Goal: Information Seeking & Learning: Learn about a topic

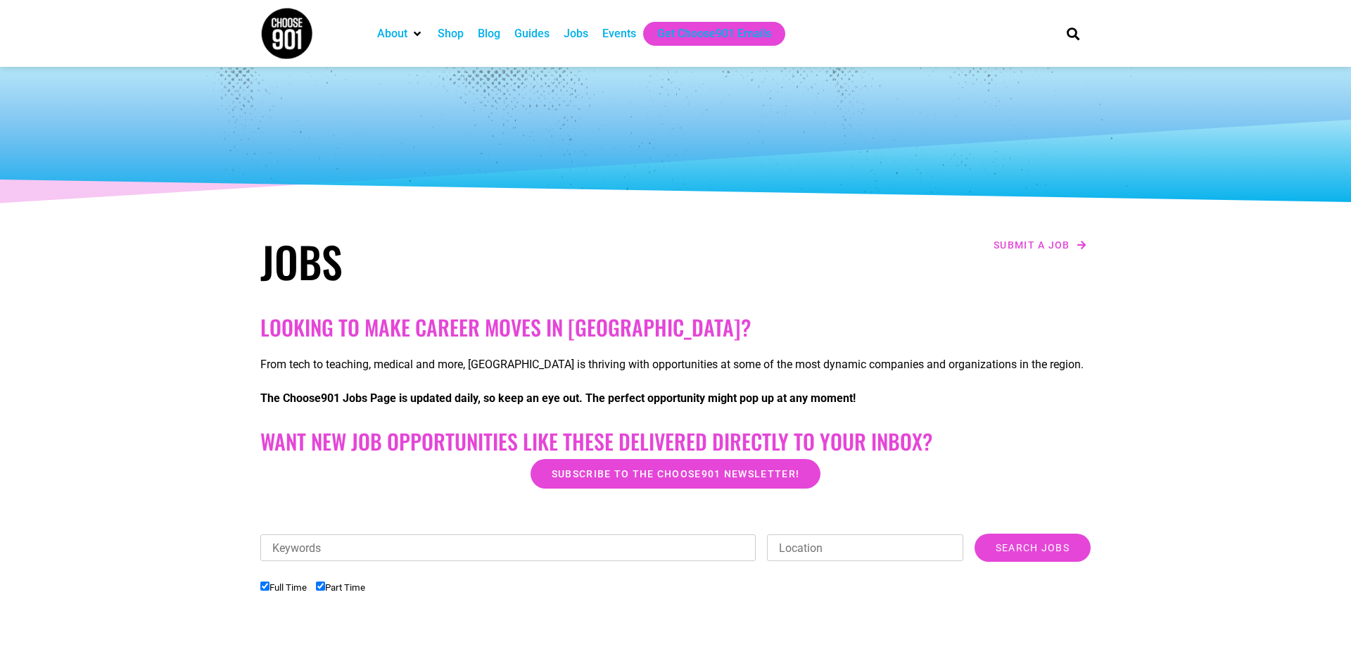
scroll to position [335, 0]
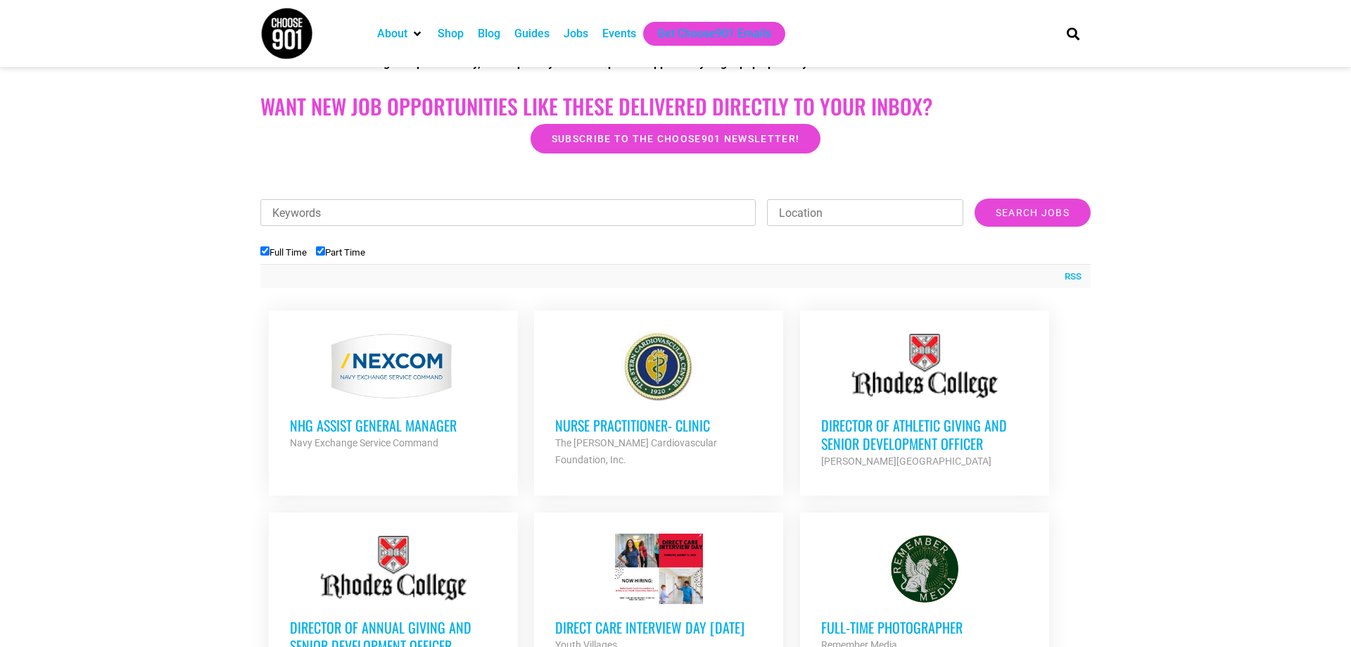
click at [325, 251] on input "Part Time" at bounding box center [320, 250] width 9 height 9
checkbox input "false"
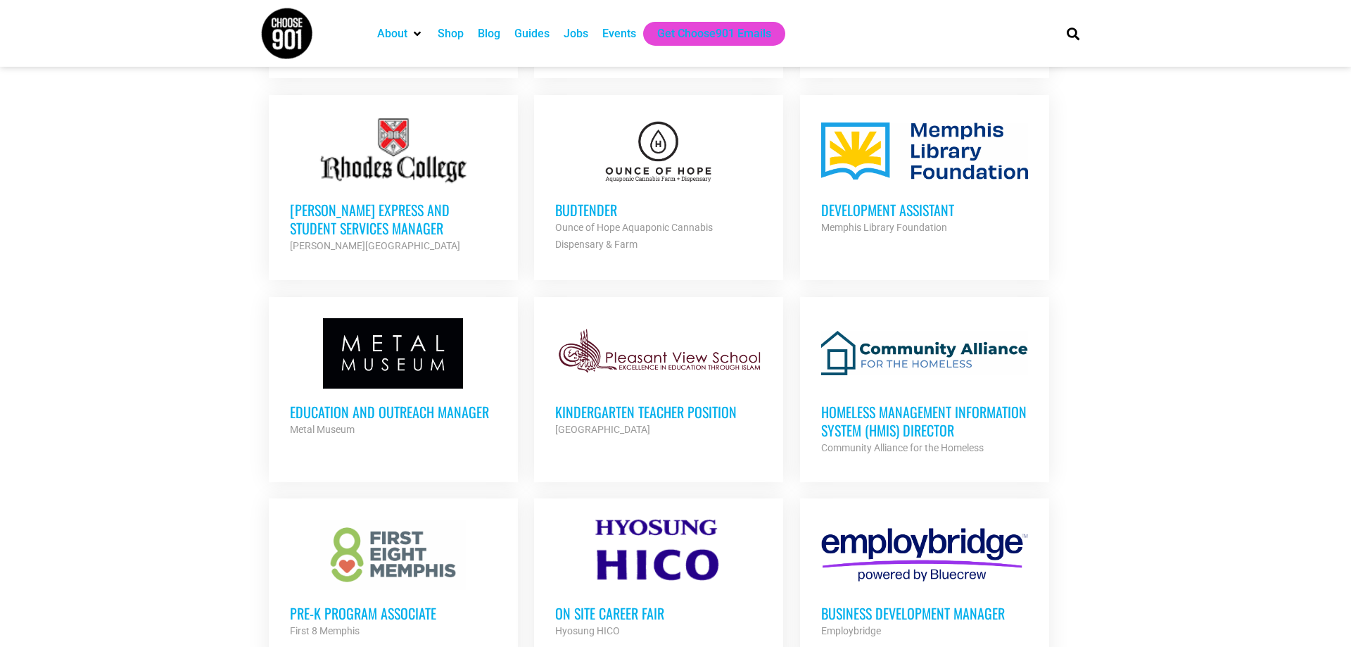
scroll to position [1183, 0]
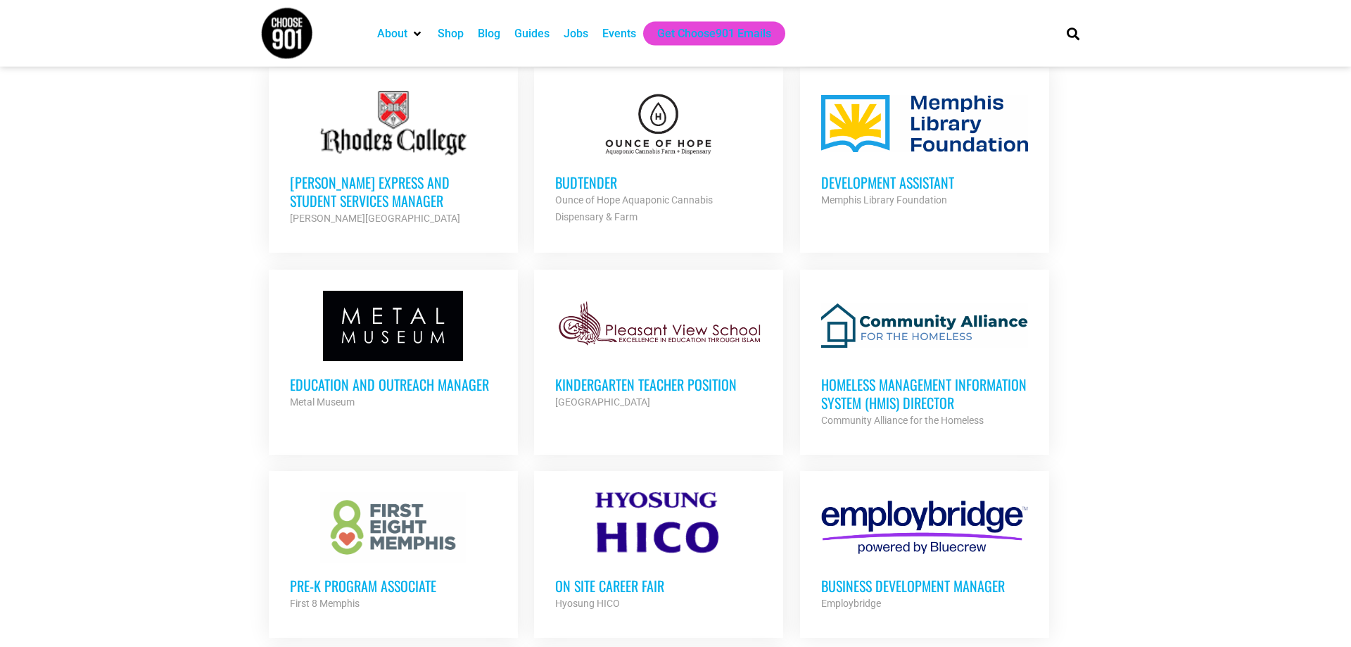
click at [588, 177] on h3 "Budtender" at bounding box center [658, 182] width 207 height 18
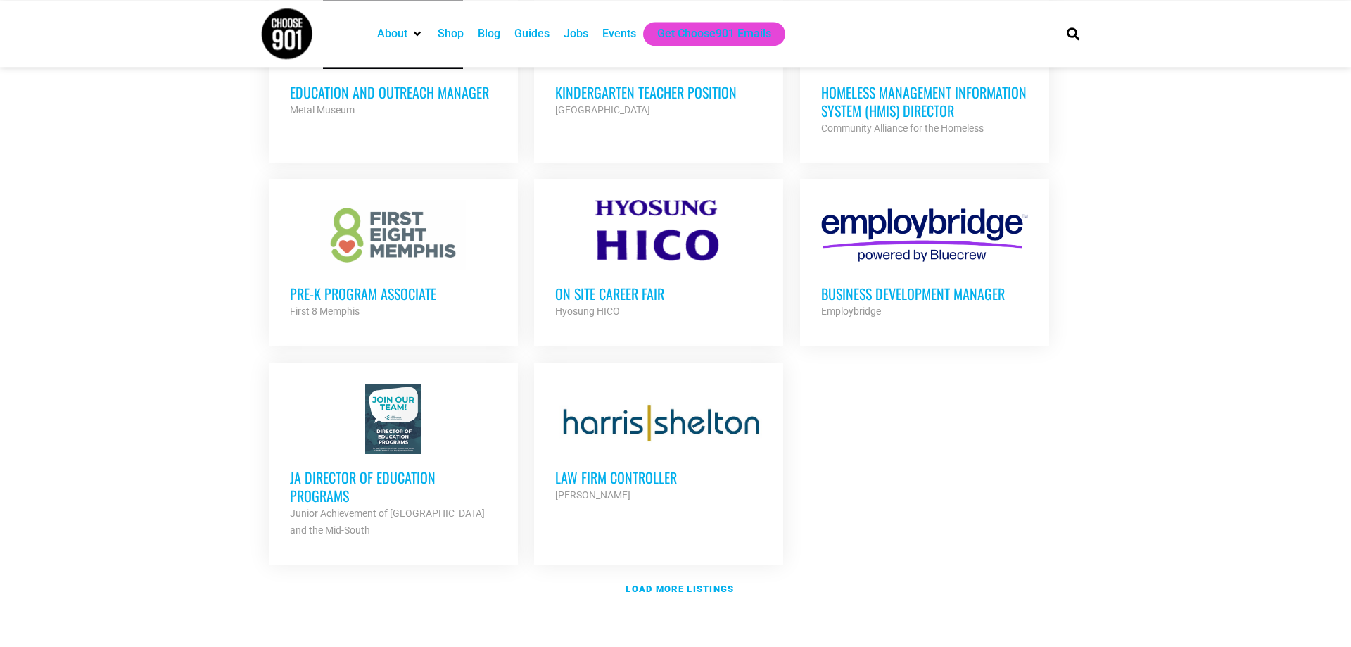
scroll to position [1518, 0]
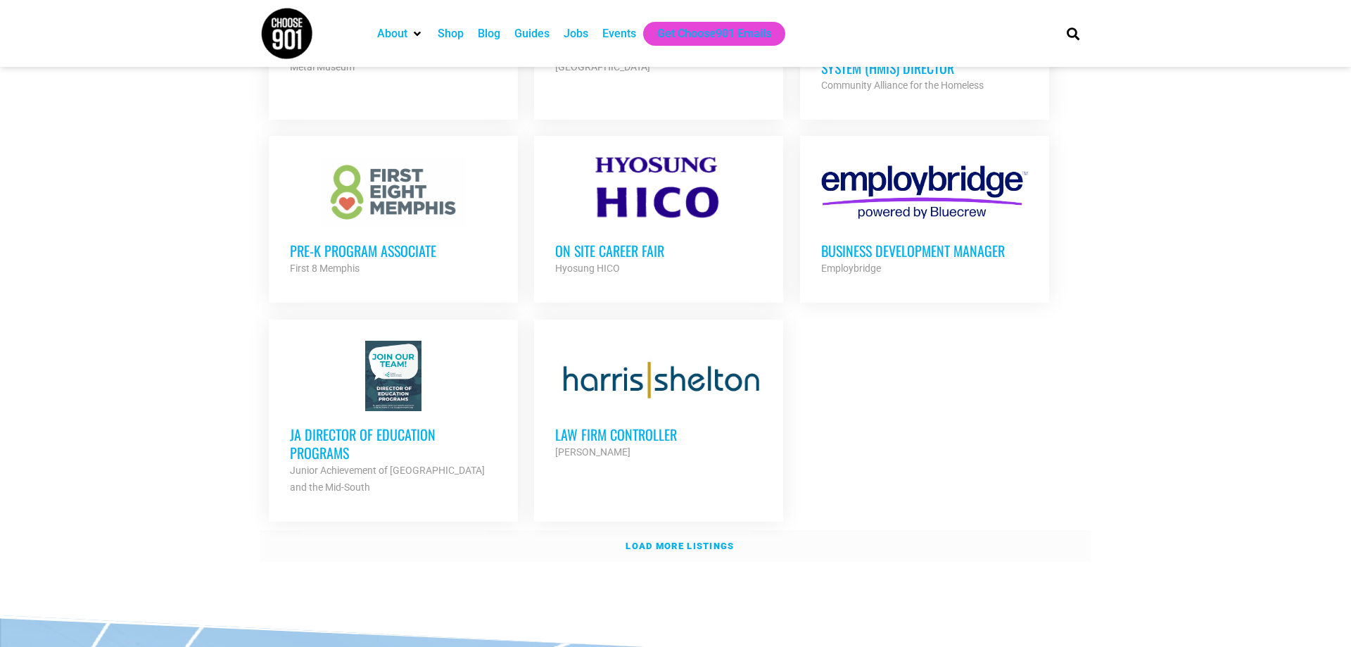
click at [670, 541] on strong "Load more listings" at bounding box center [680, 546] width 108 height 11
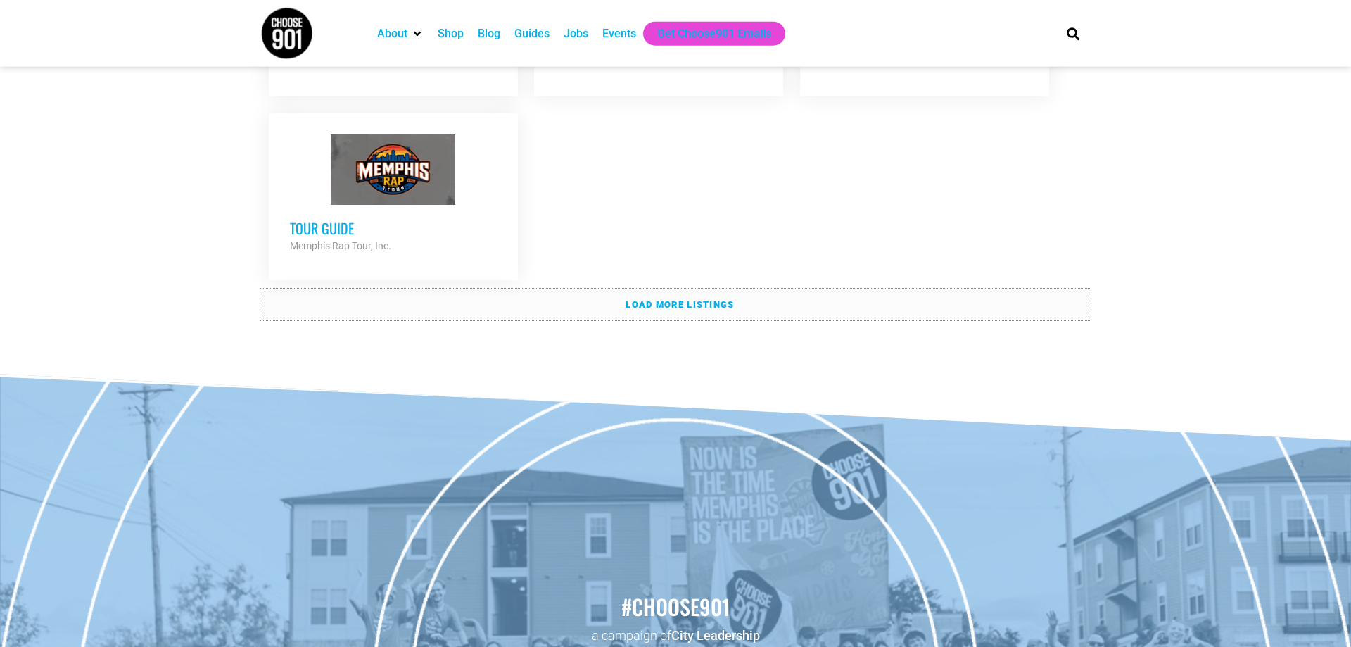
scroll to position [3193, 0]
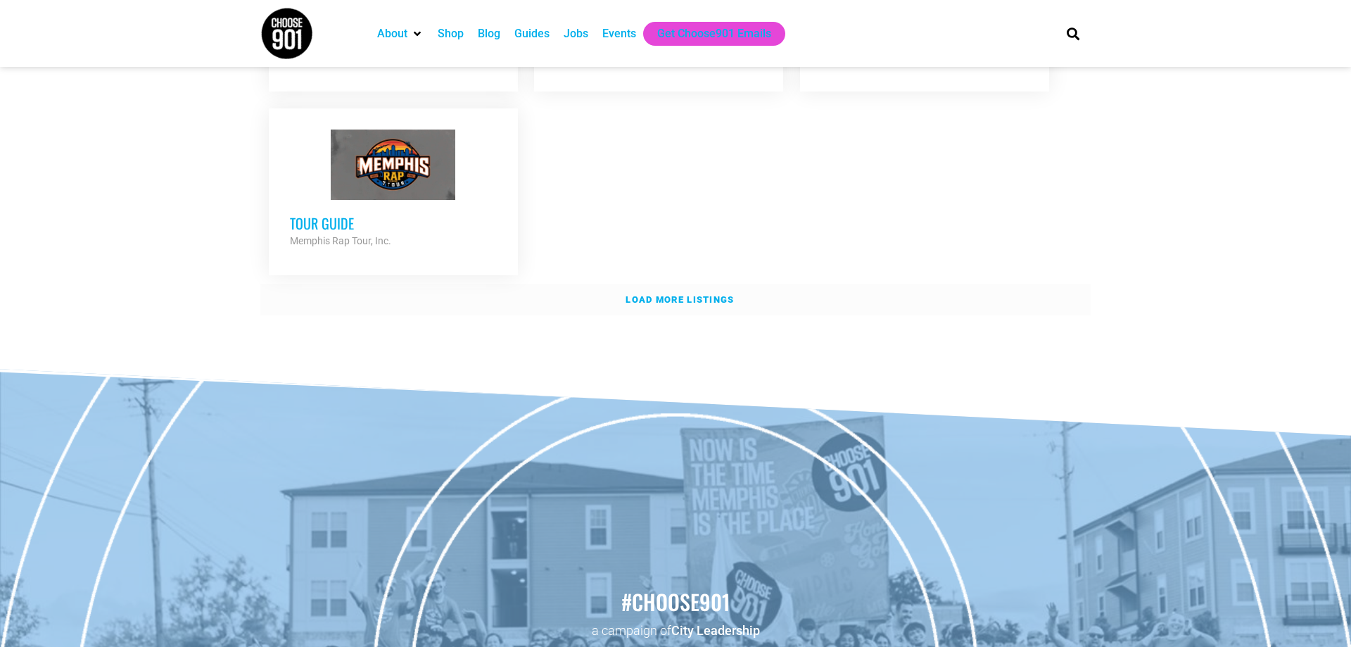
click at [679, 294] on strong "Load more listings" at bounding box center [680, 299] width 108 height 11
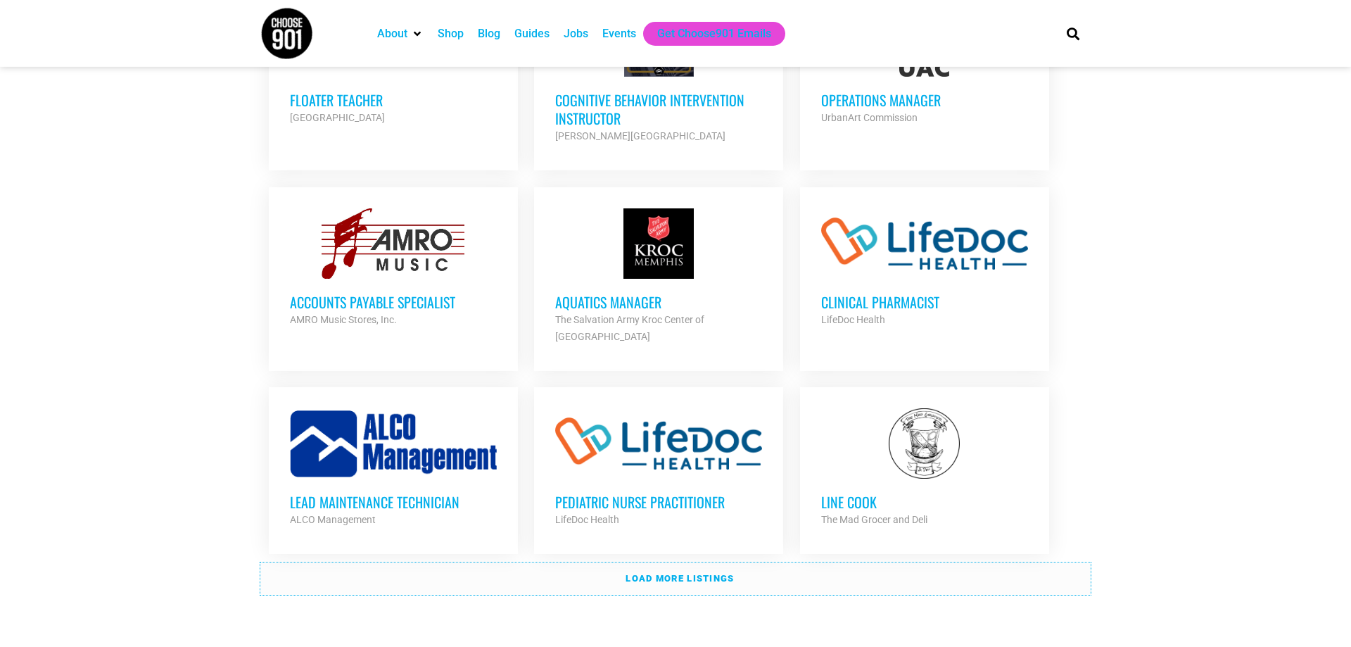
scroll to position [4198, 0]
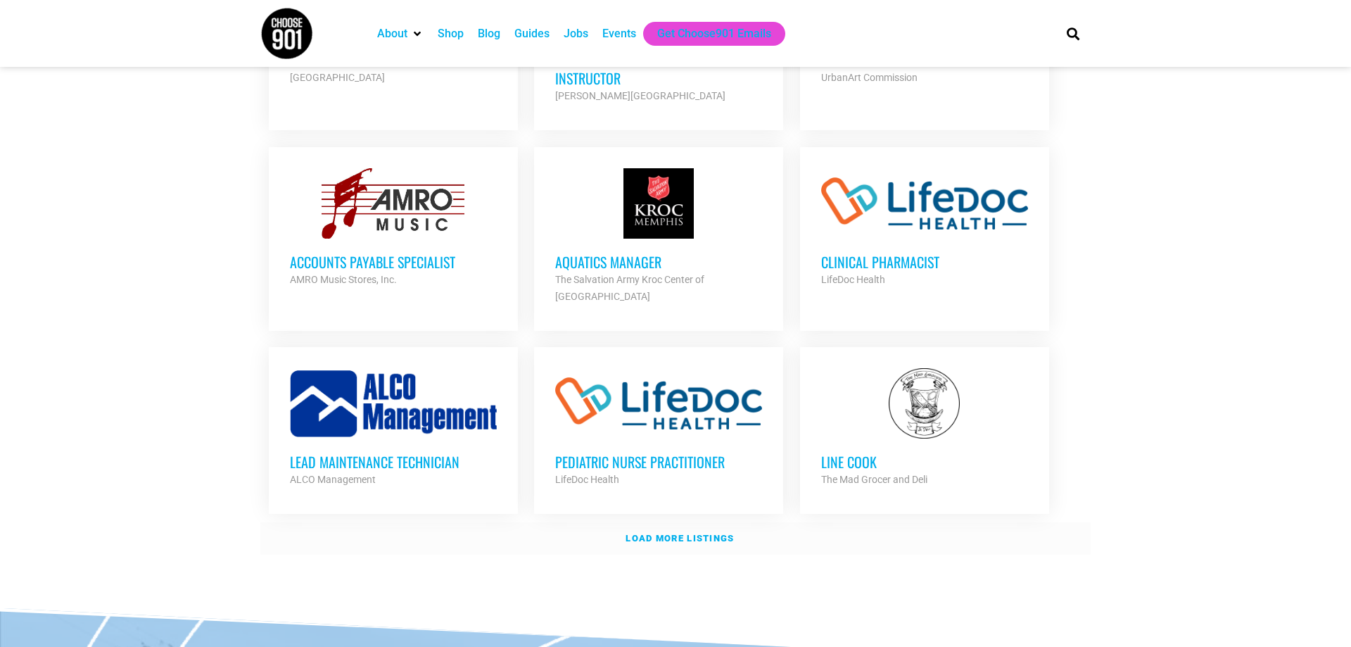
click at [640, 533] on strong "Load more listings" at bounding box center [680, 538] width 108 height 11
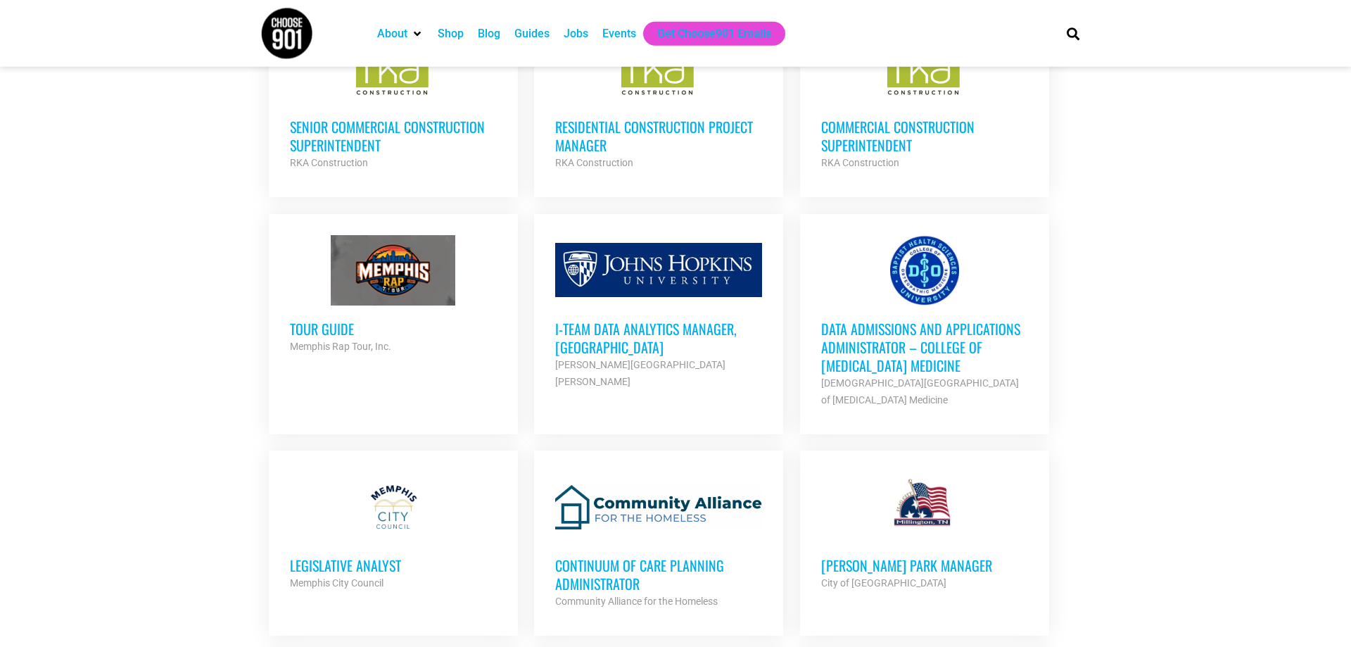
scroll to position [3099, 0]
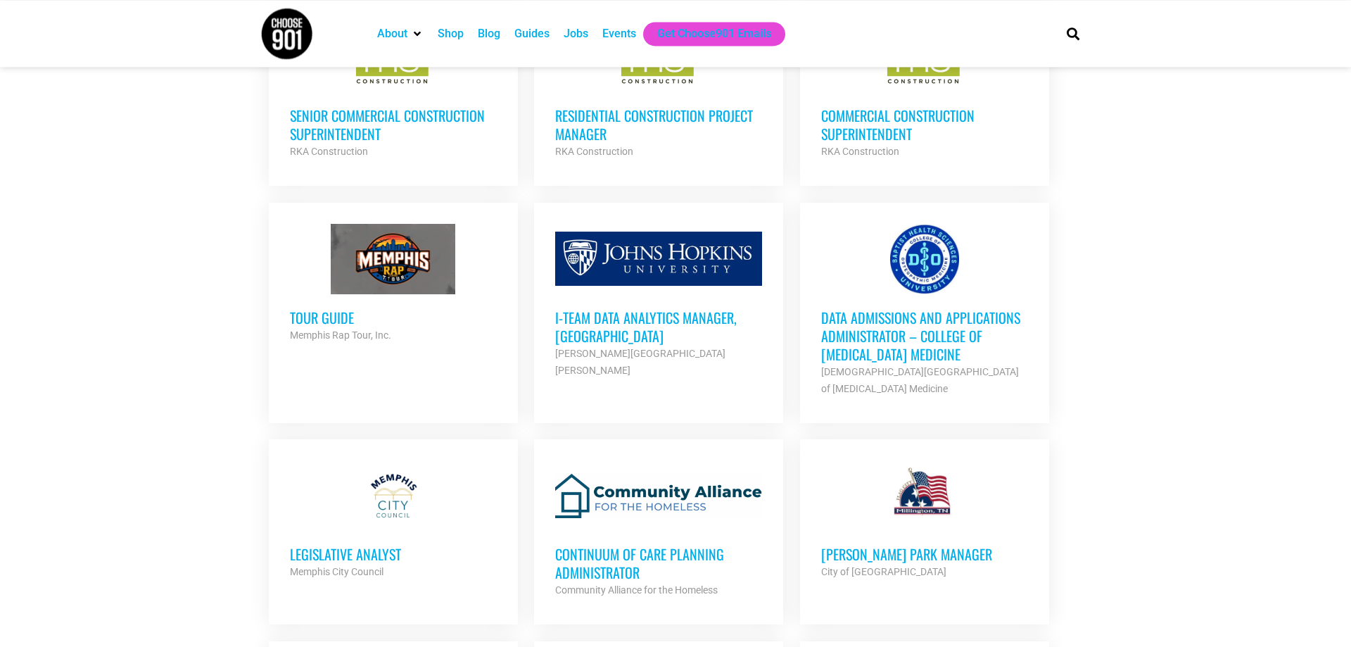
click at [897, 545] on h3 "EDMUND ORGILL PARK MANAGER" at bounding box center [924, 554] width 207 height 18
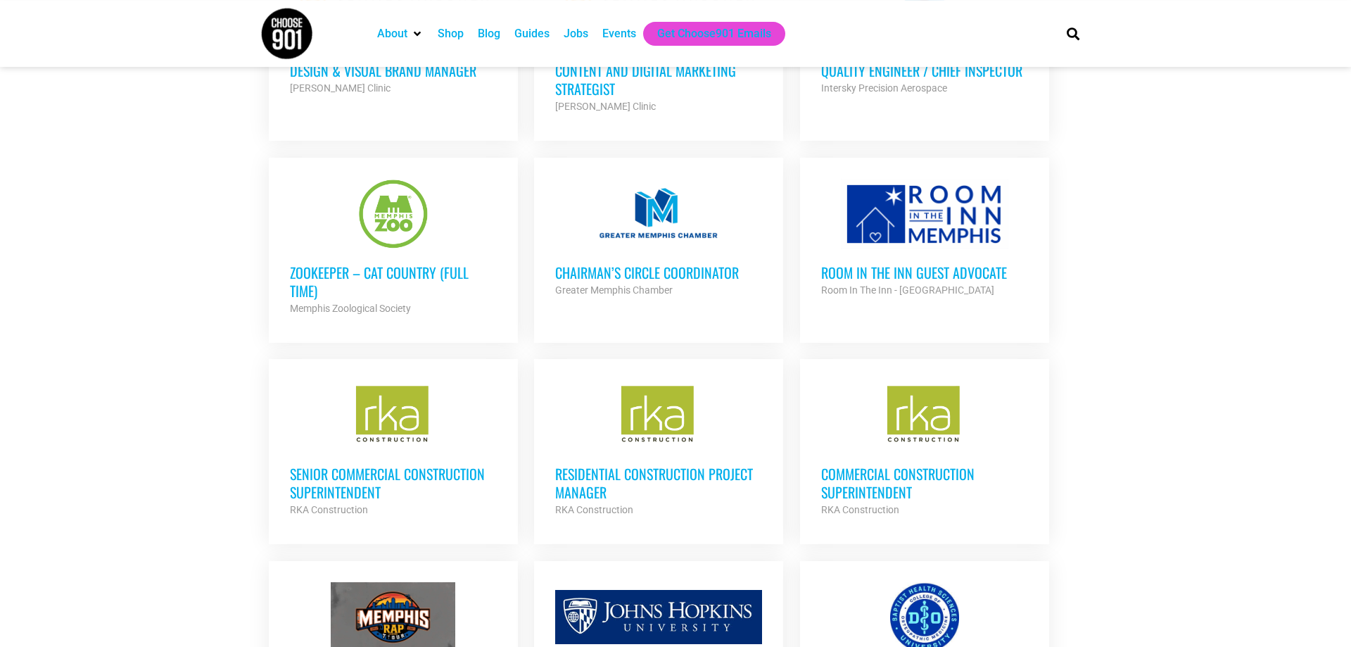
scroll to position [2763, 0]
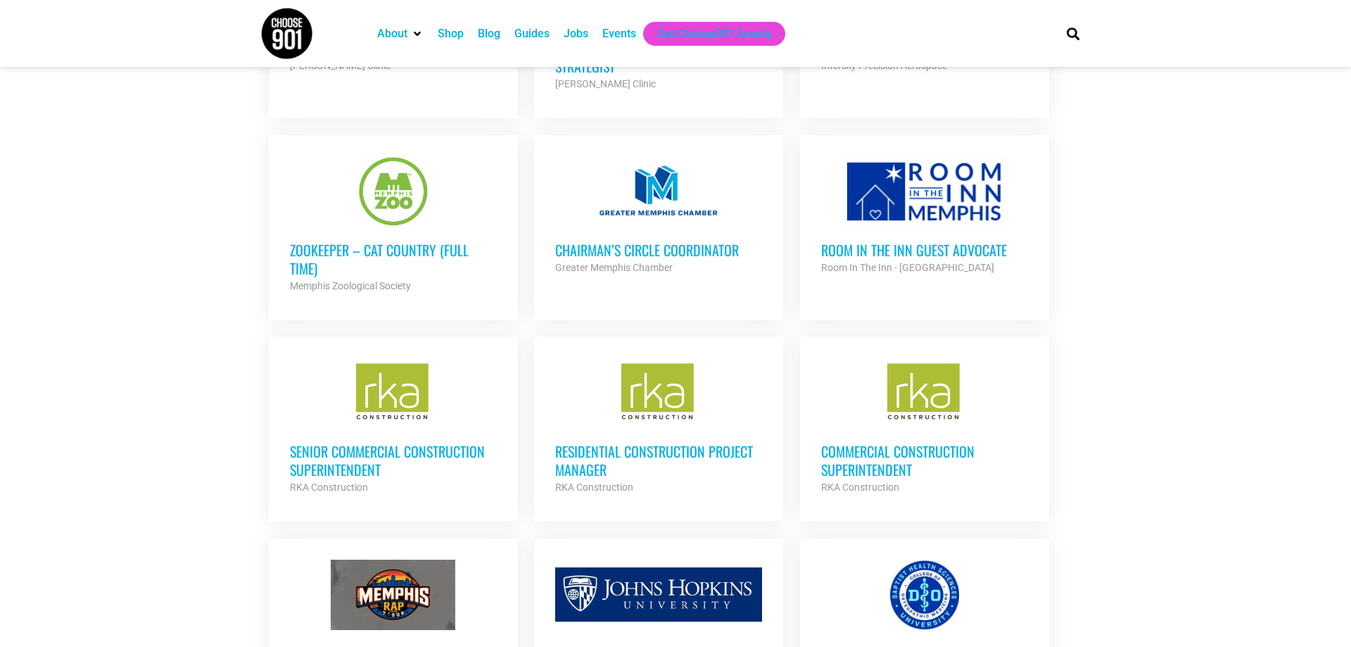
click at [358, 241] on h3 "Zookeeper – Cat Country (Full Time)" at bounding box center [393, 259] width 207 height 37
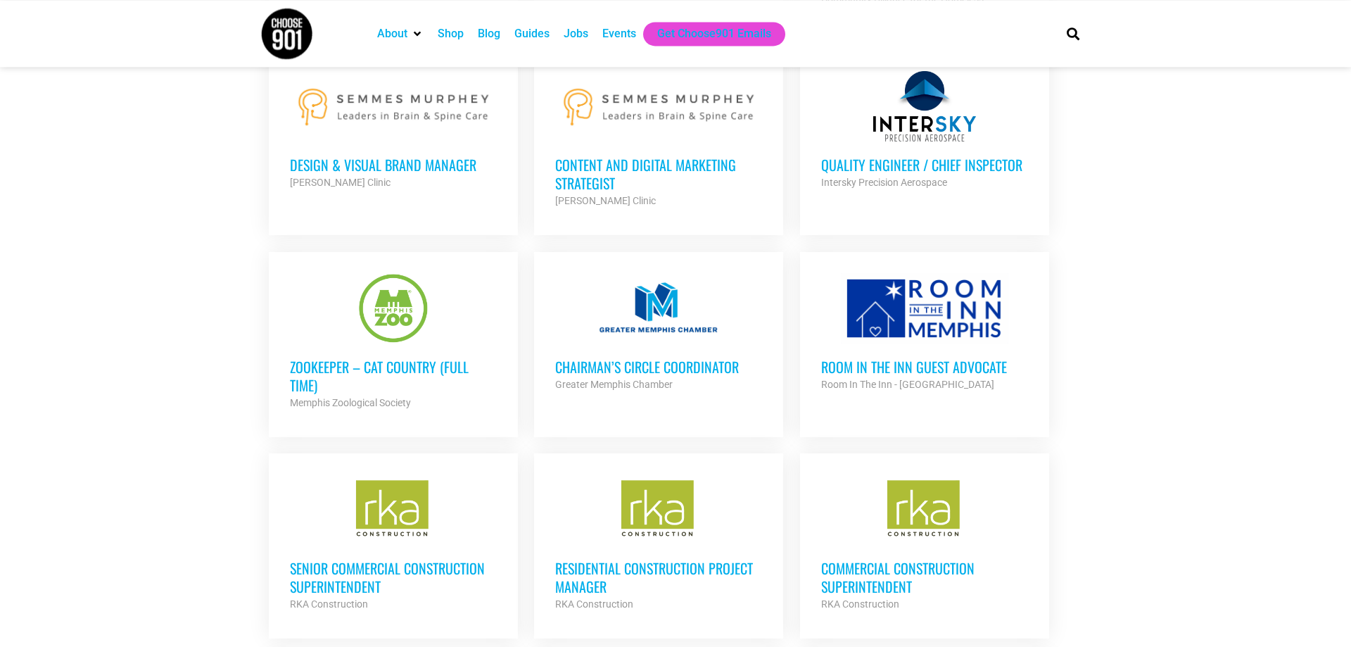
scroll to position [2428, 0]
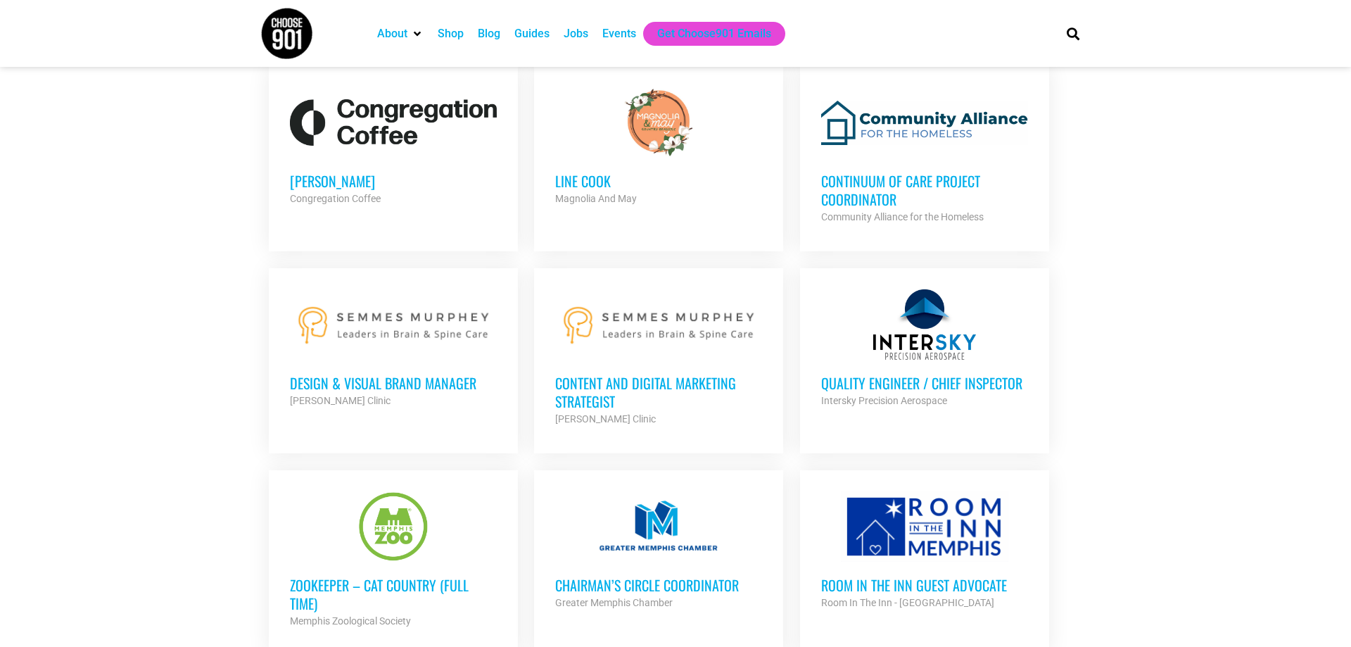
click at [595, 379] on h3 "Content and Digital Marketing Strategist" at bounding box center [658, 392] width 207 height 37
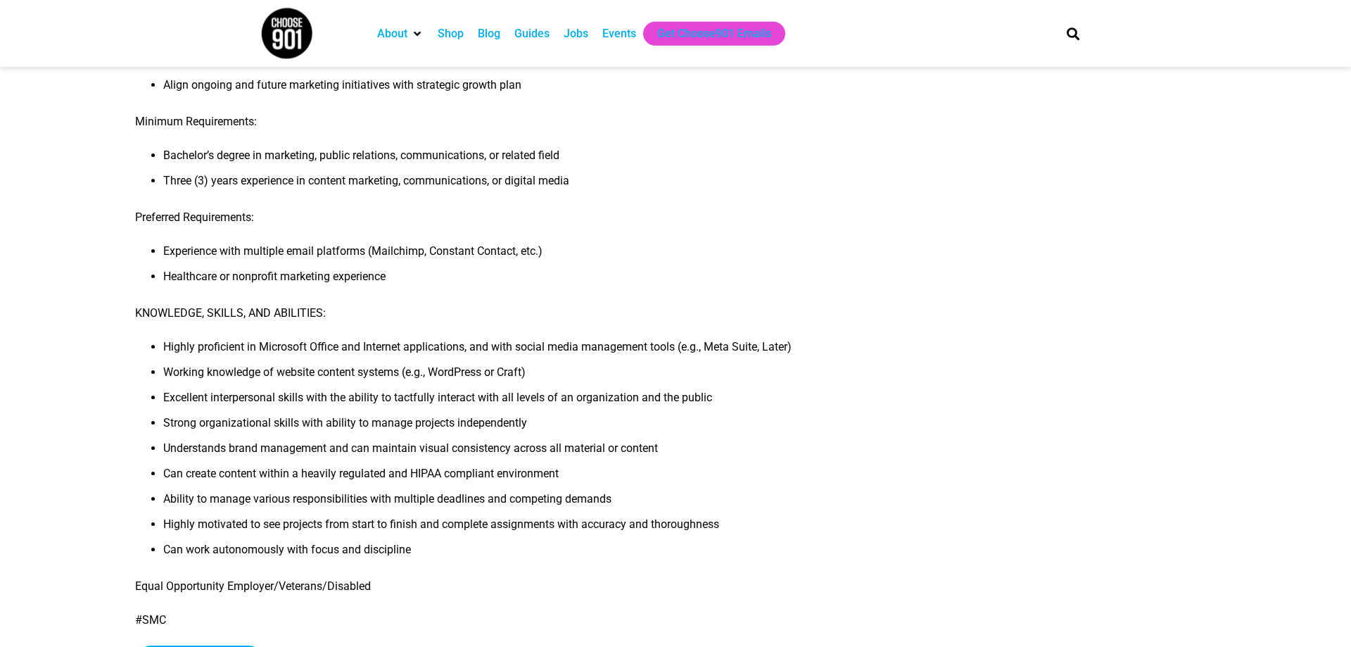
scroll to position [335, 0]
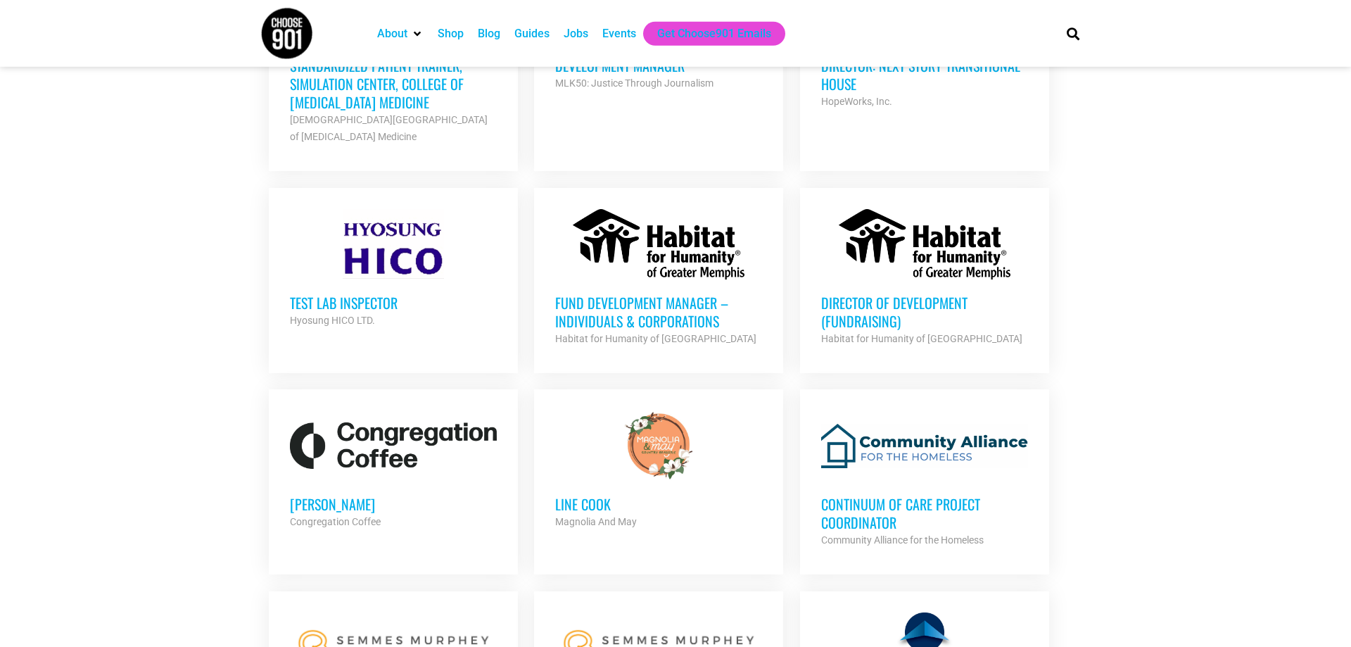
scroll to position [2093, 0]
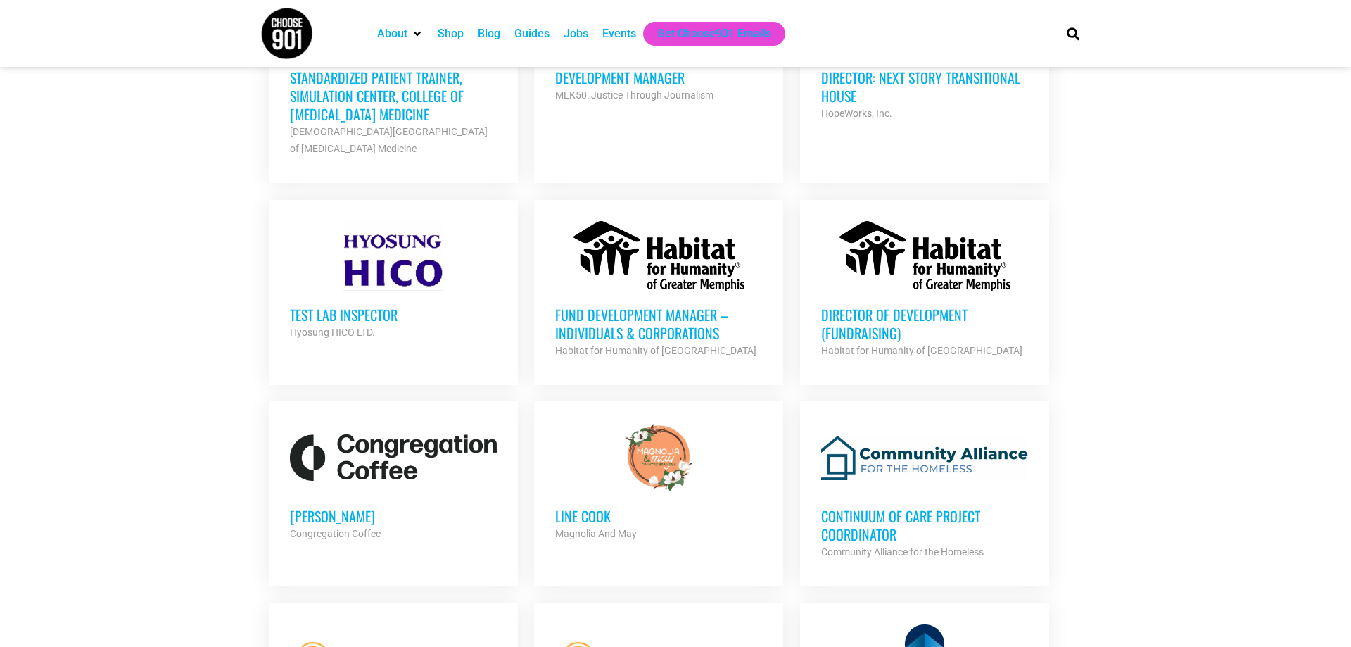
click at [615, 323] on h3 "Fund Development Manager – Individuals & Corporations" at bounding box center [658, 323] width 207 height 37
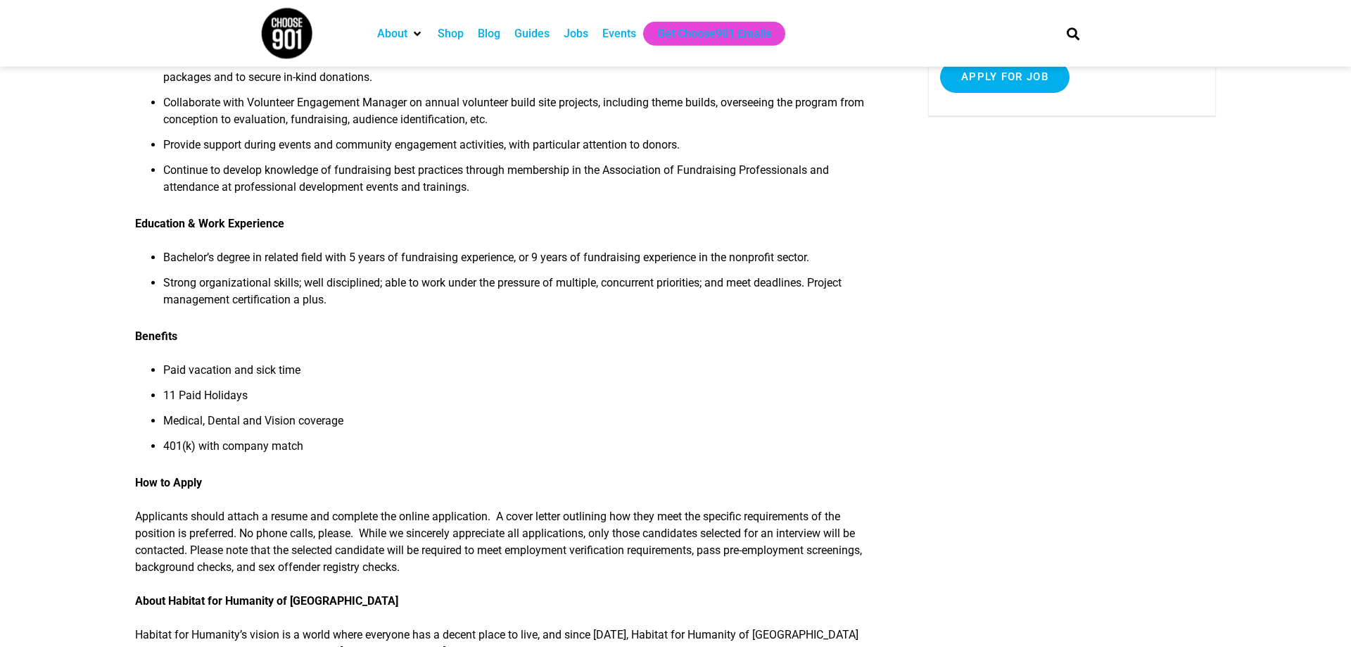
scroll to position [335, 0]
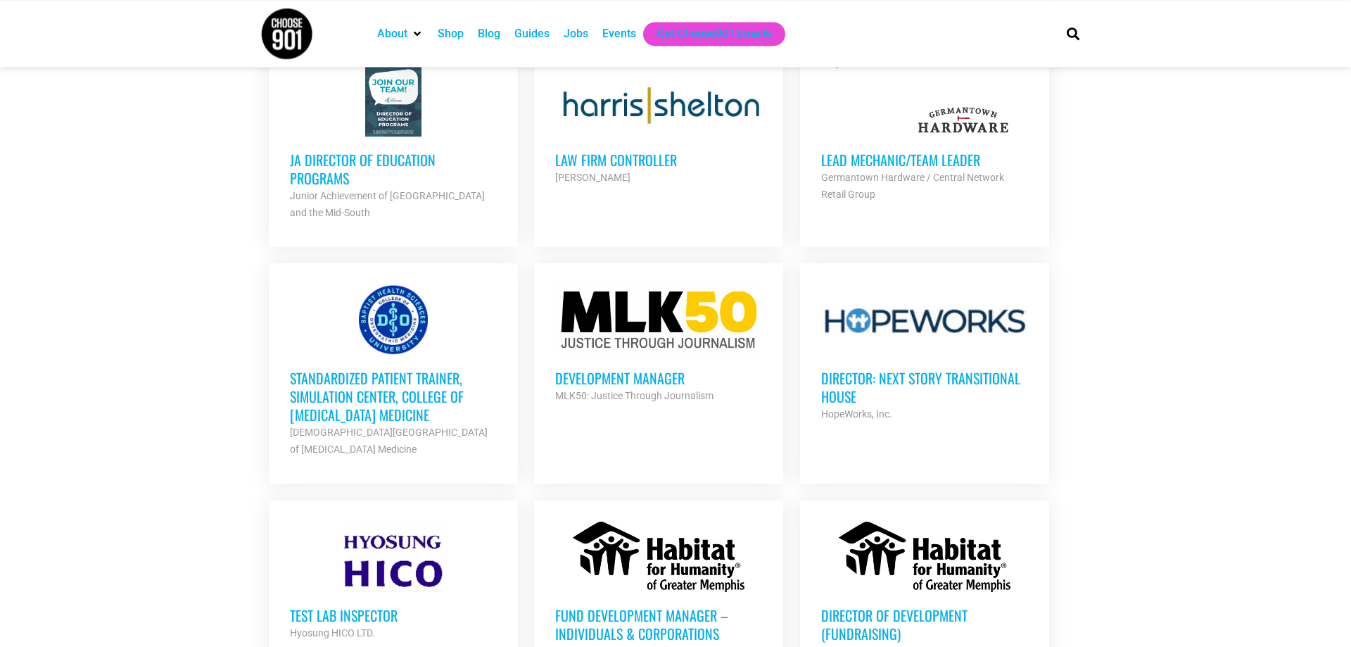
scroll to position [1758, 0]
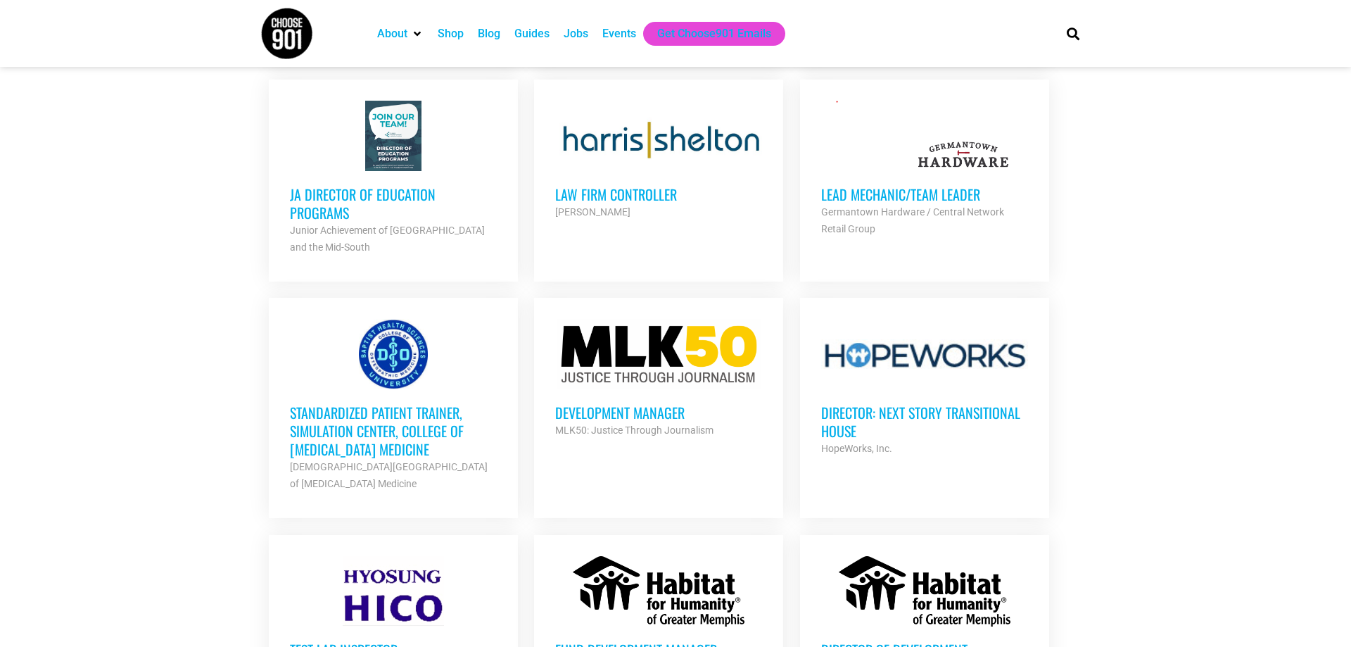
click at [904, 189] on h3 "Lead Mechanic/Team Leader" at bounding box center [924, 194] width 207 height 18
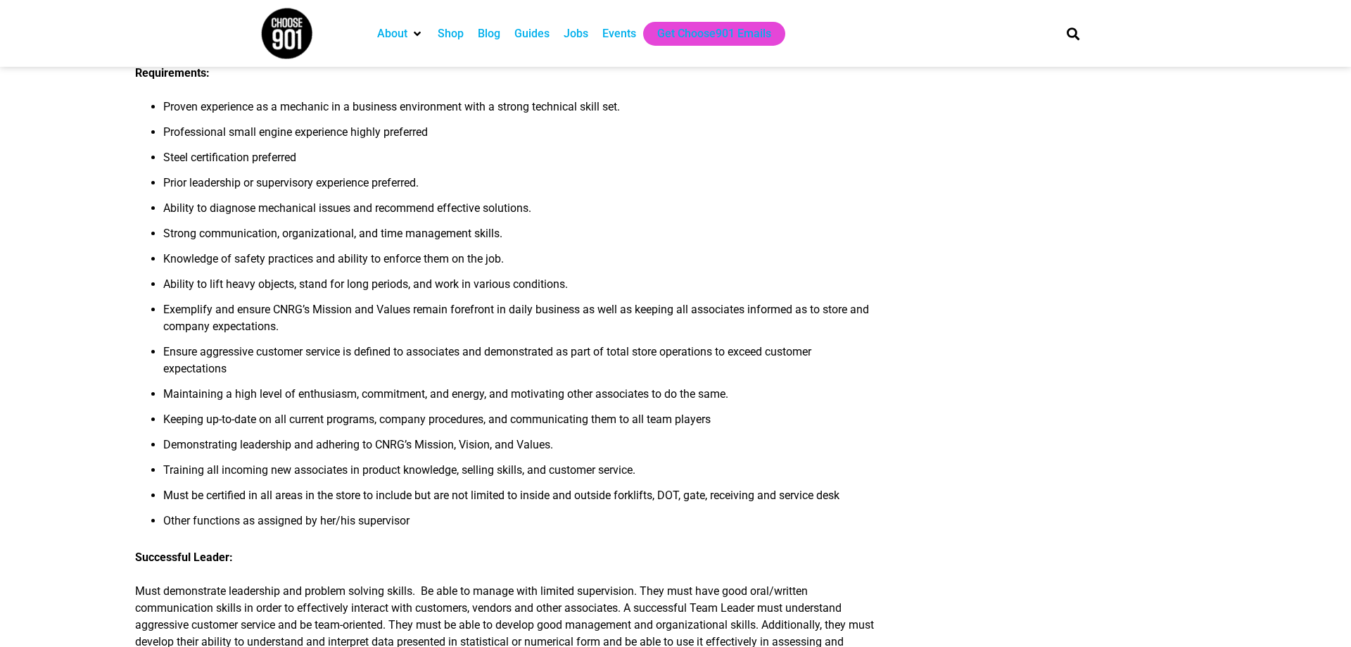
scroll to position [630, 0]
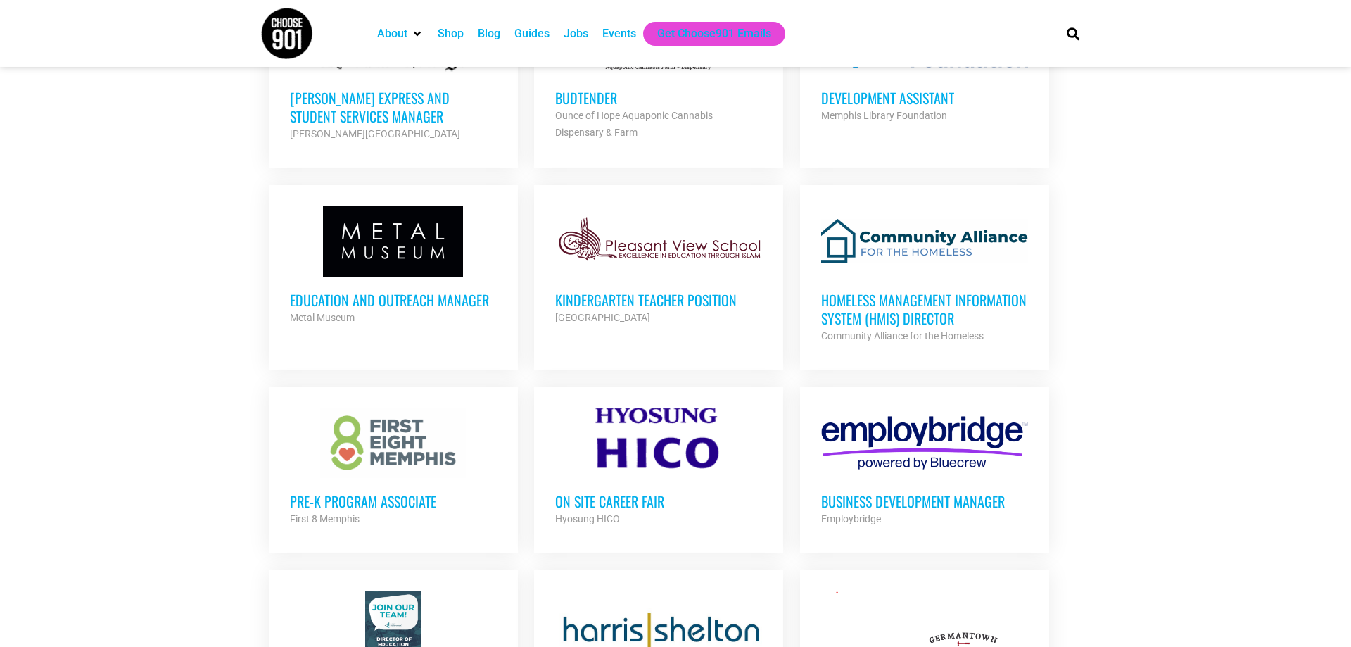
scroll to position [1088, 0]
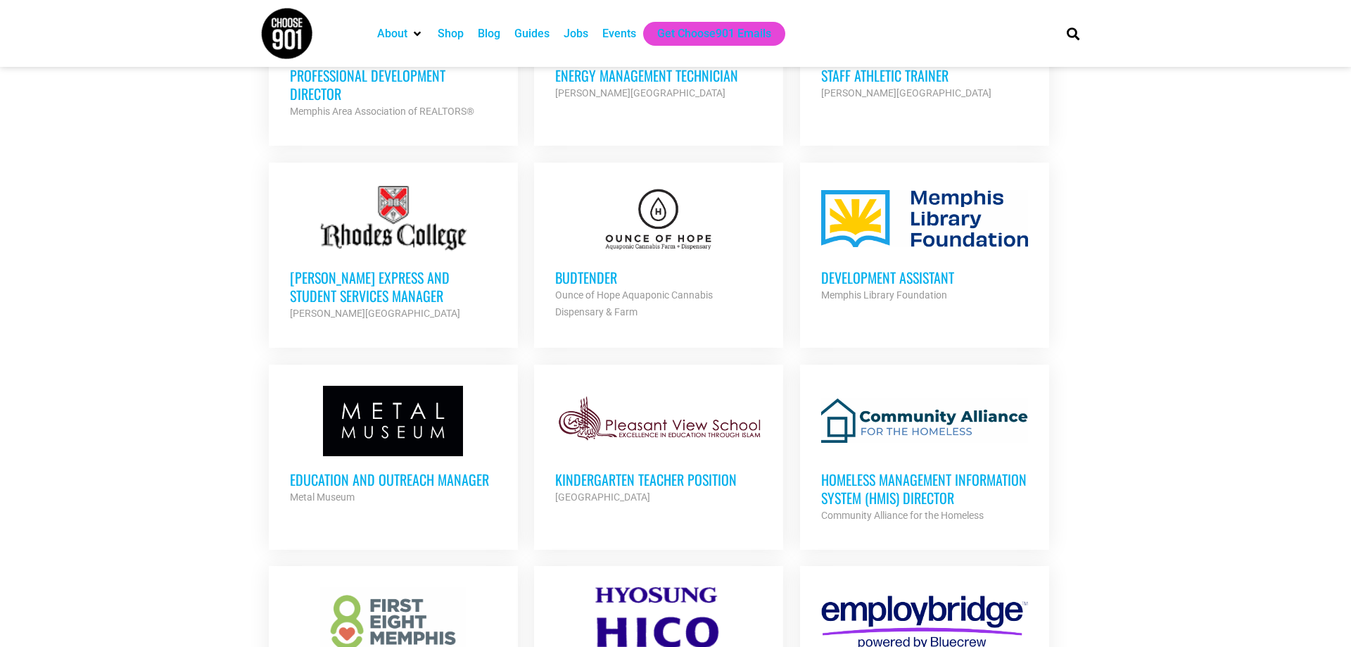
click at [909, 270] on h3 "Development Assistant" at bounding box center [924, 277] width 207 height 18
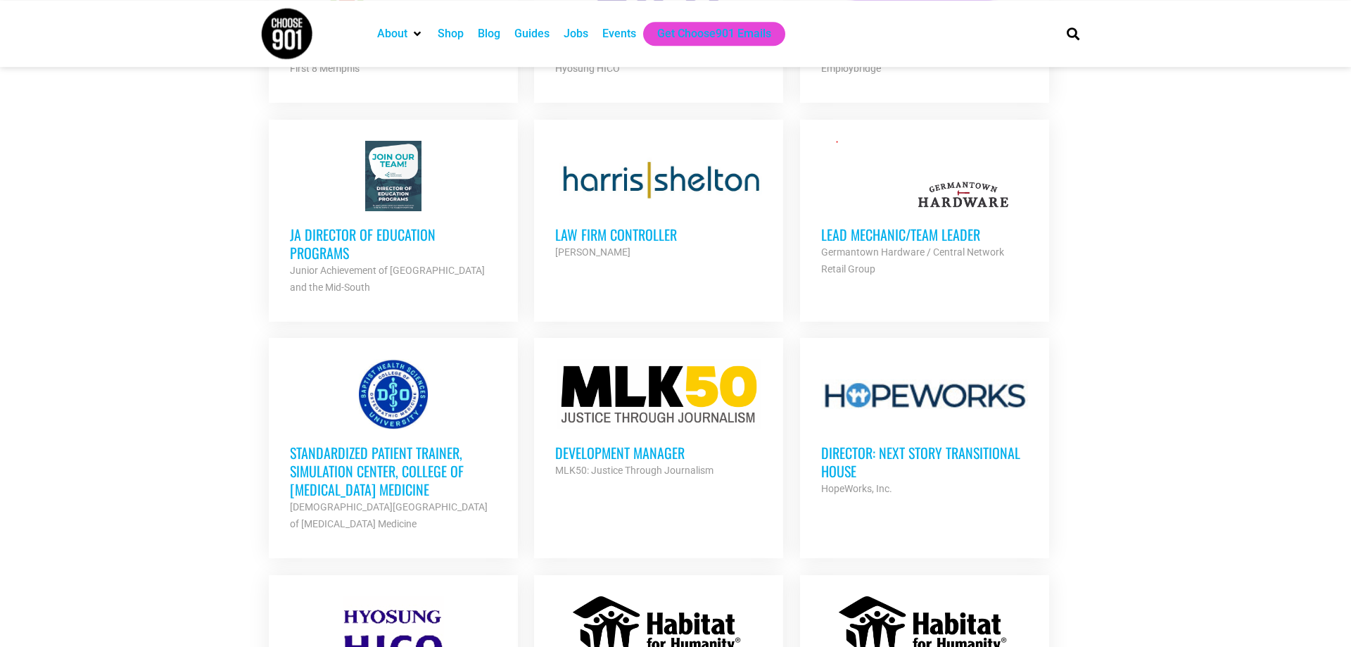
scroll to position [1758, 0]
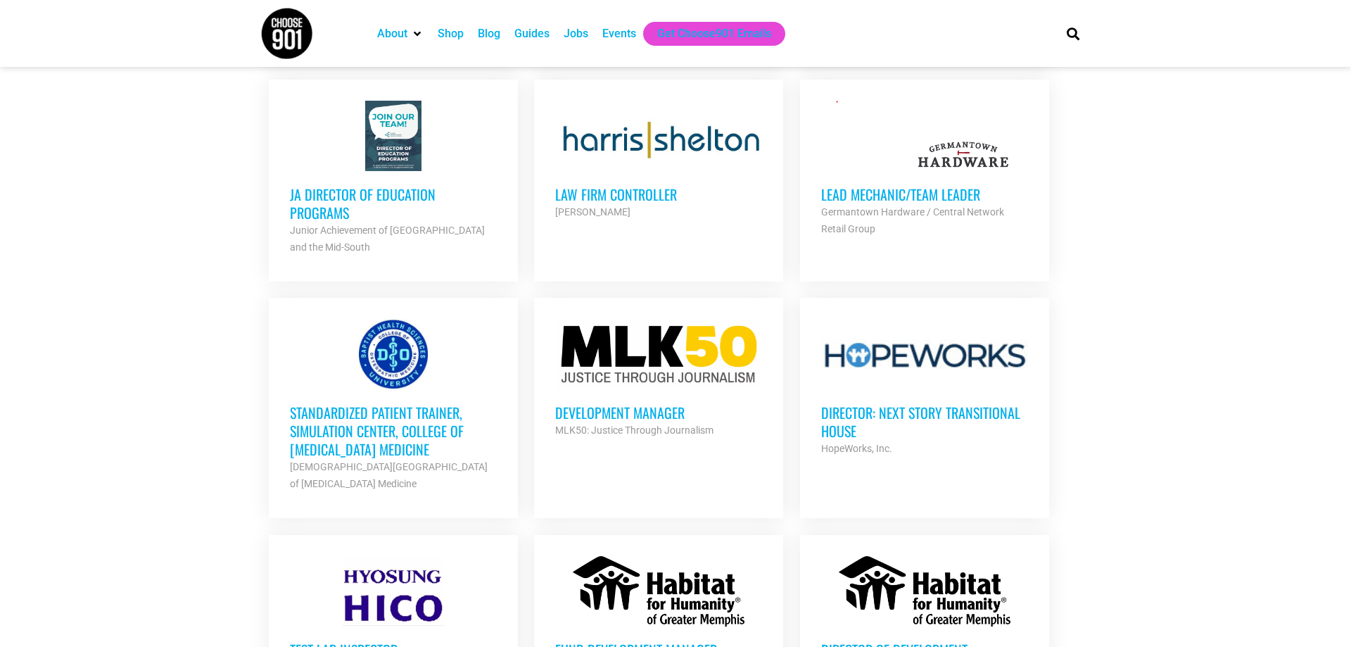
click at [599, 192] on h3 "Law Firm Controller" at bounding box center [658, 194] width 207 height 18
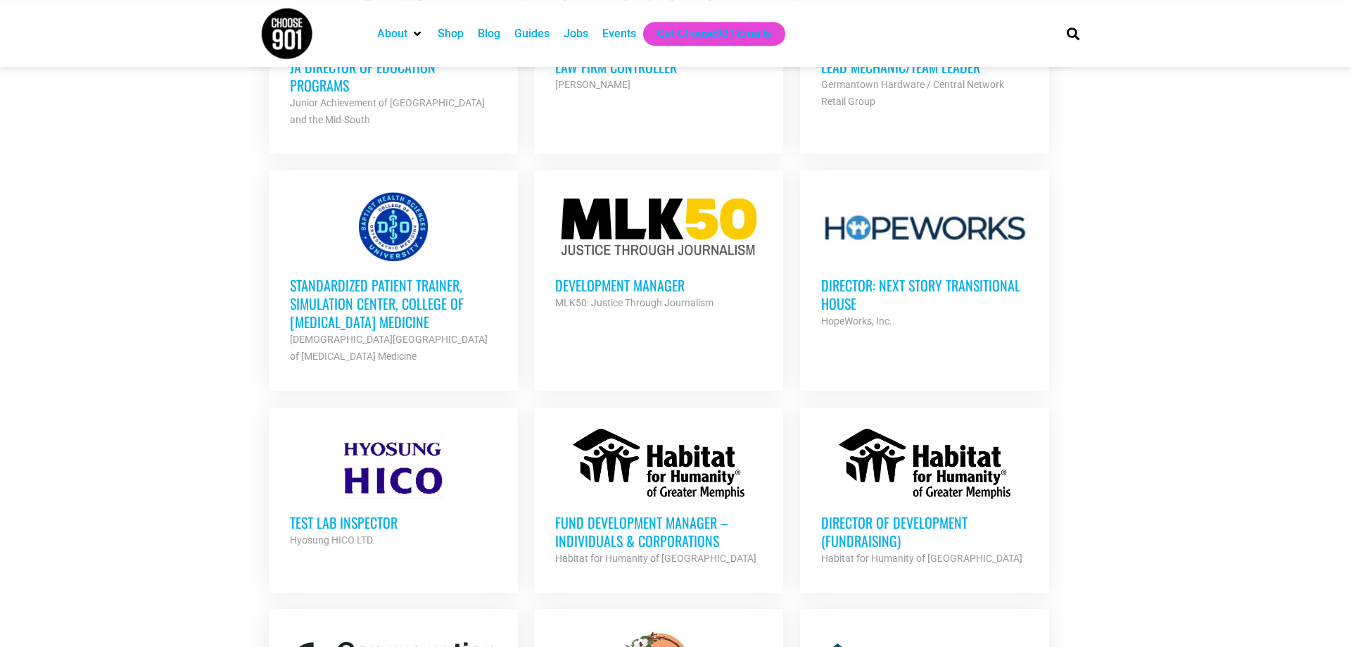
scroll to position [2093, 0]
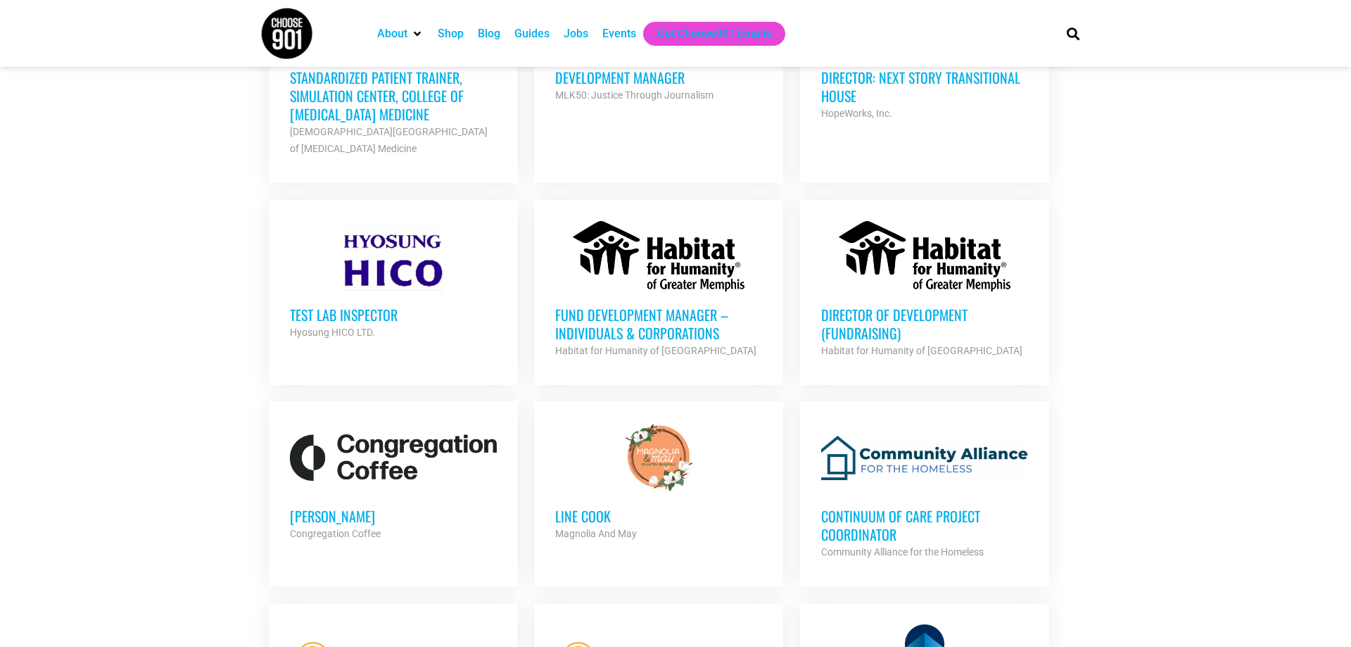
click at [331, 305] on h3 "Test Lab Inspector" at bounding box center [393, 314] width 207 height 18
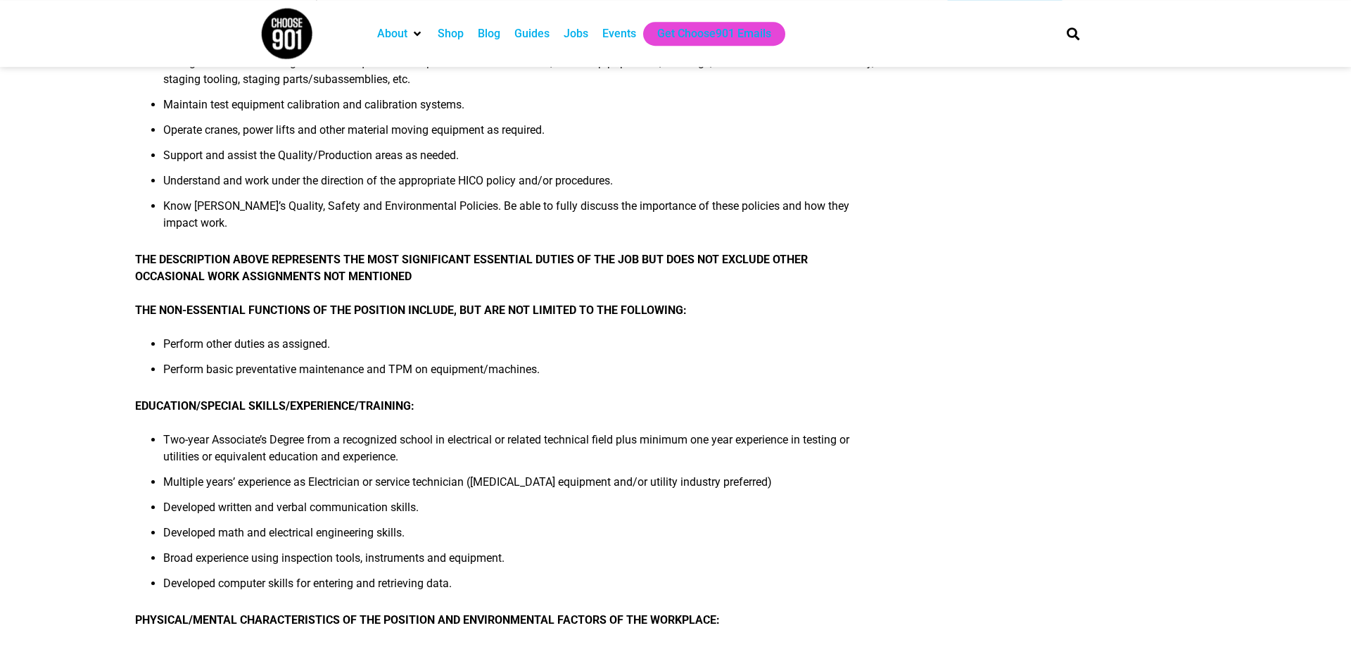
scroll to position [335, 0]
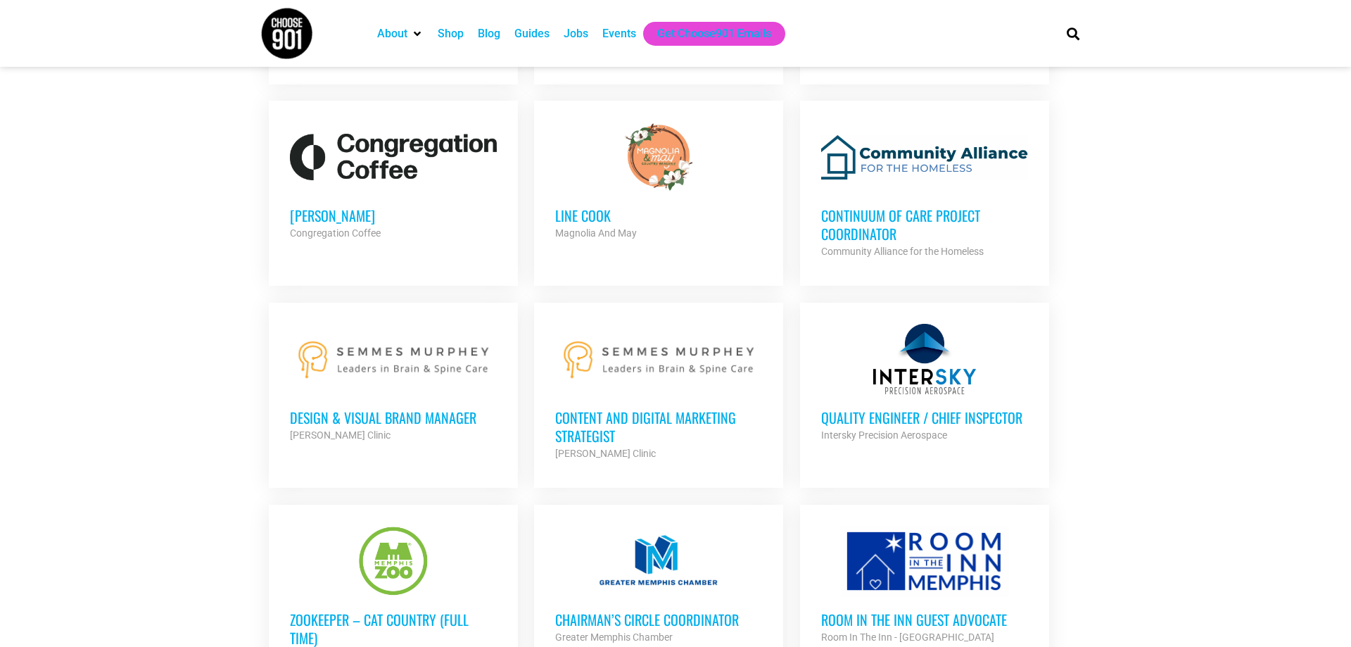
scroll to position [2428, 0]
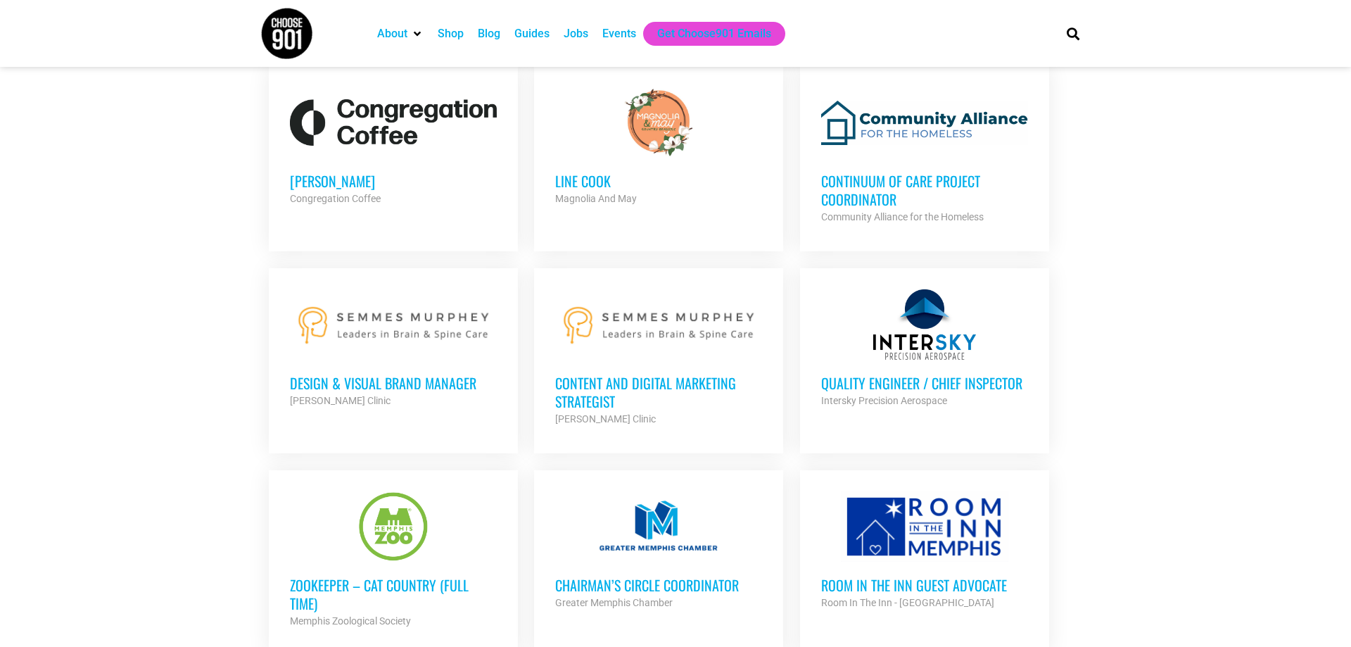
click at [949, 374] on h3 "Quality Engineer / Chief Inspector" at bounding box center [924, 383] width 207 height 18
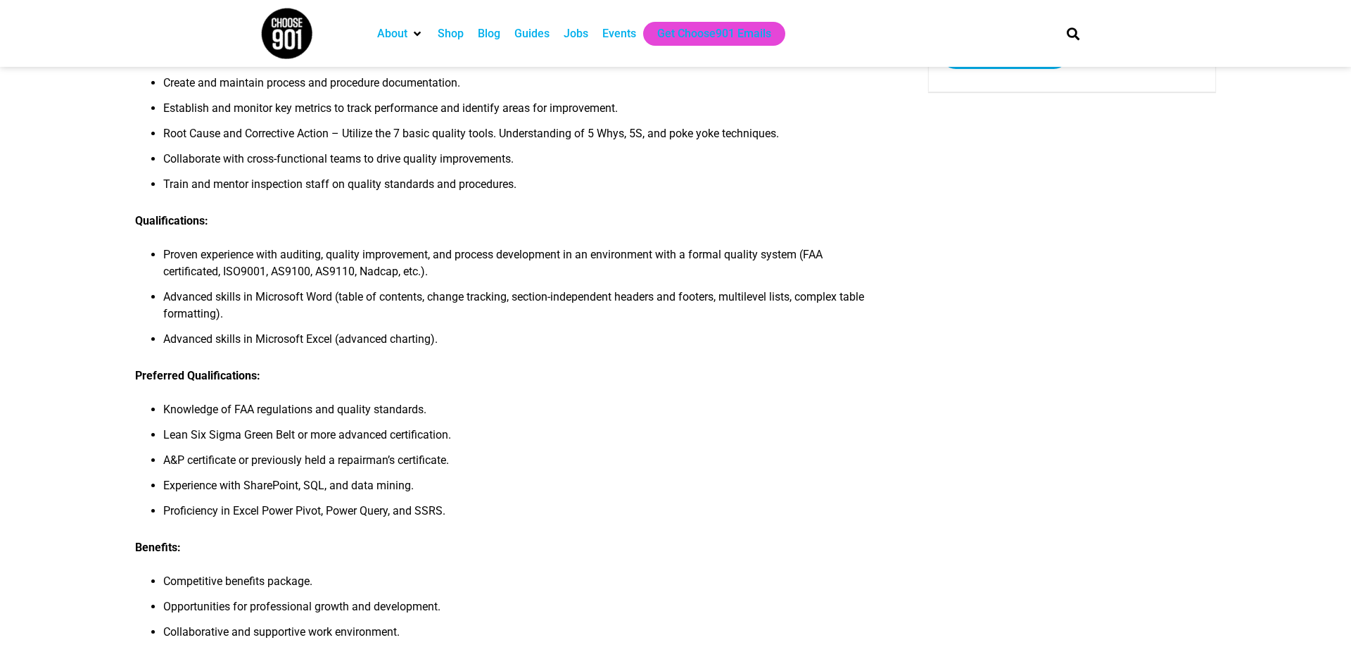
scroll to position [335, 0]
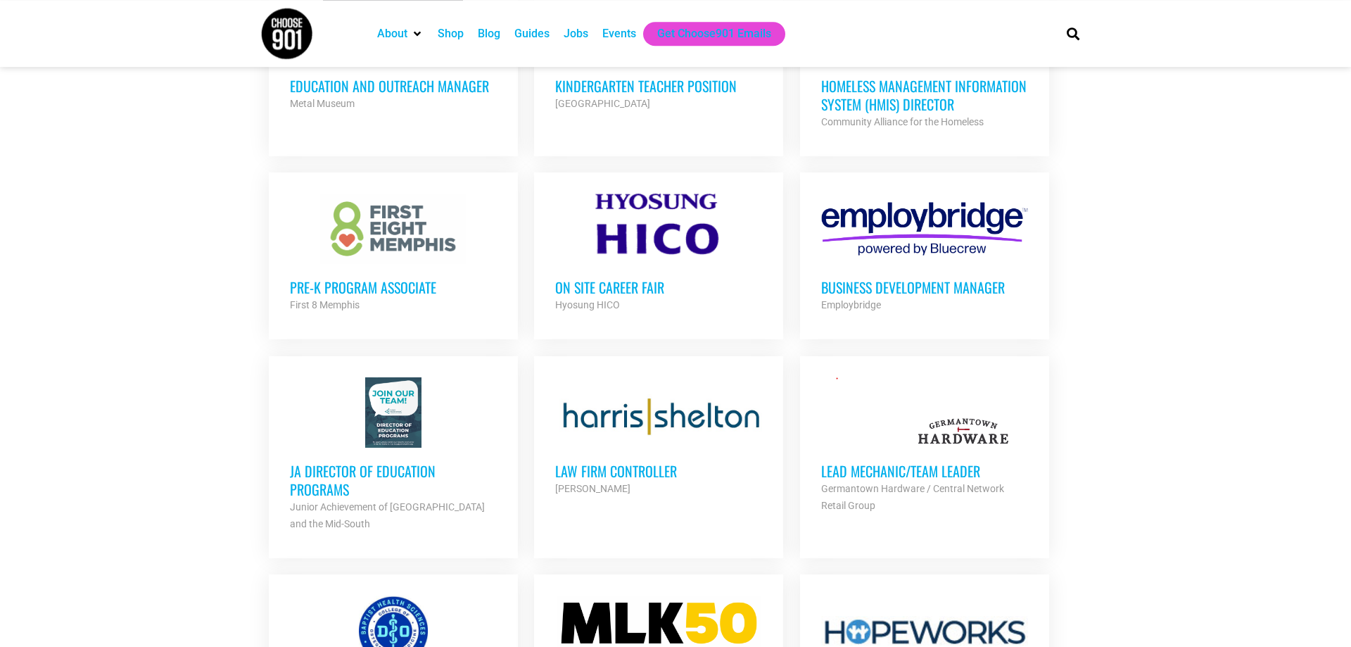
scroll to position [1487, 0]
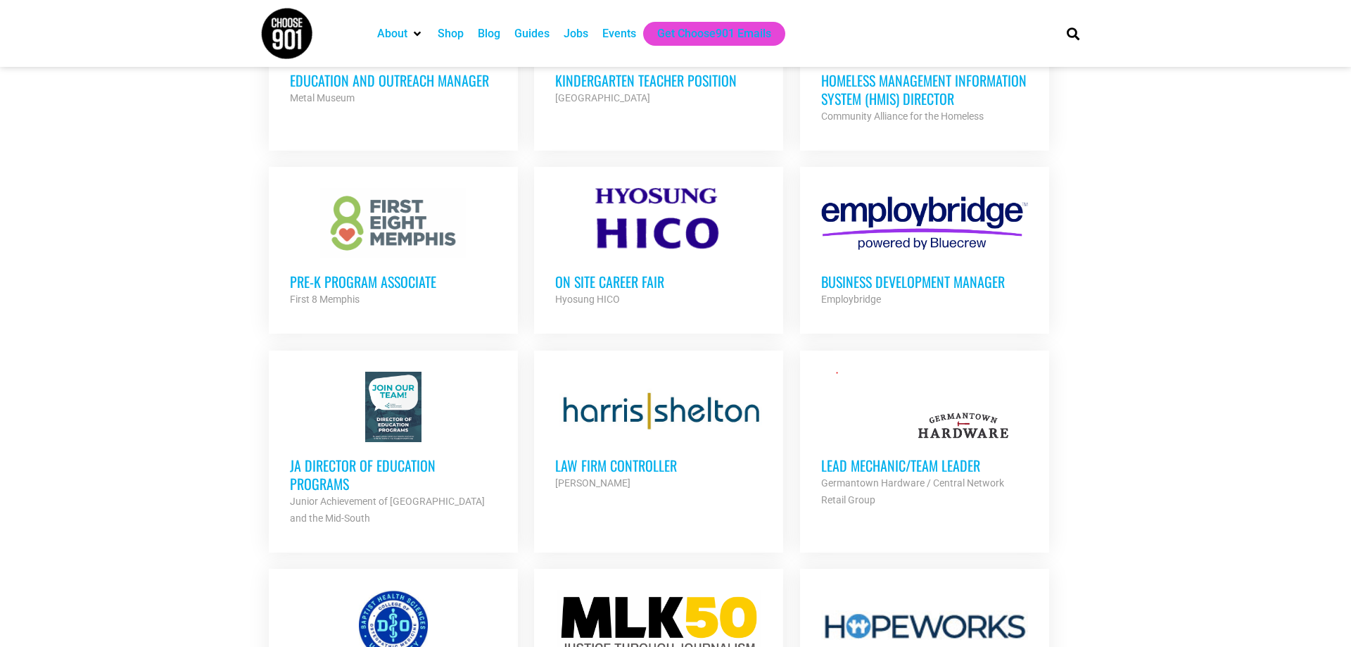
click at [613, 260] on div "On Site Career Fair Hyosung HICO Partner Org" at bounding box center [658, 282] width 207 height 49
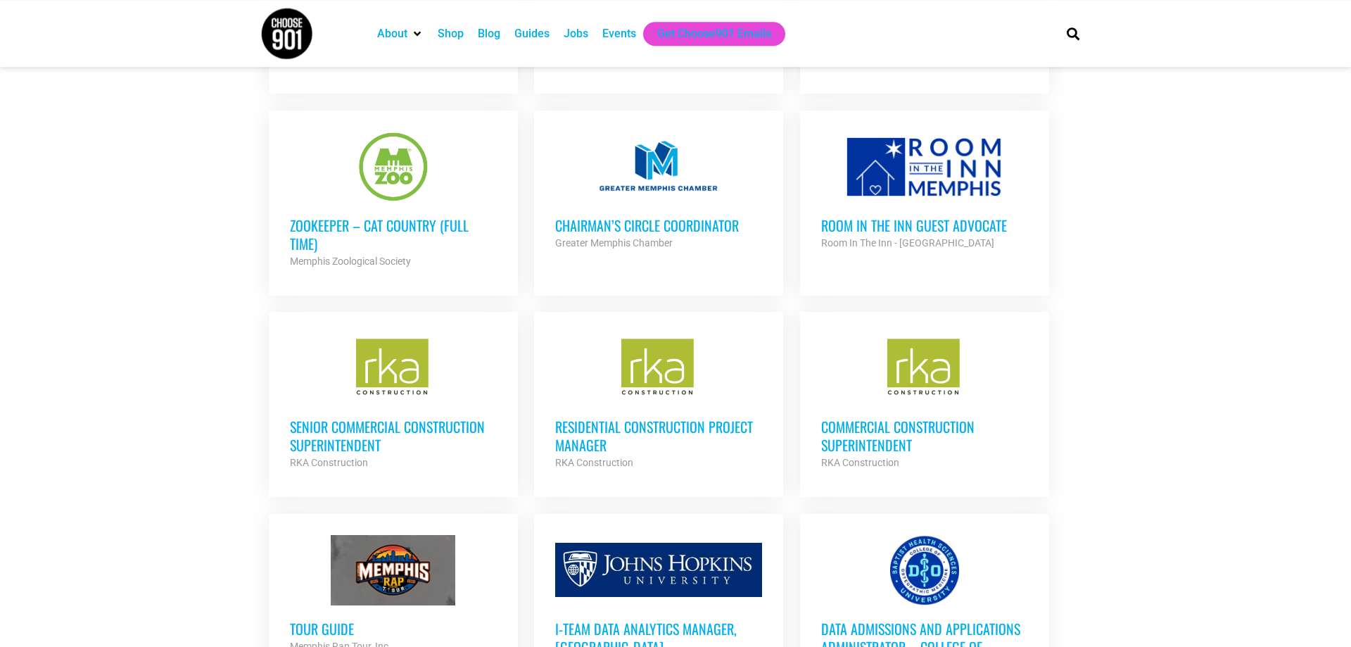
scroll to position [2827, 0]
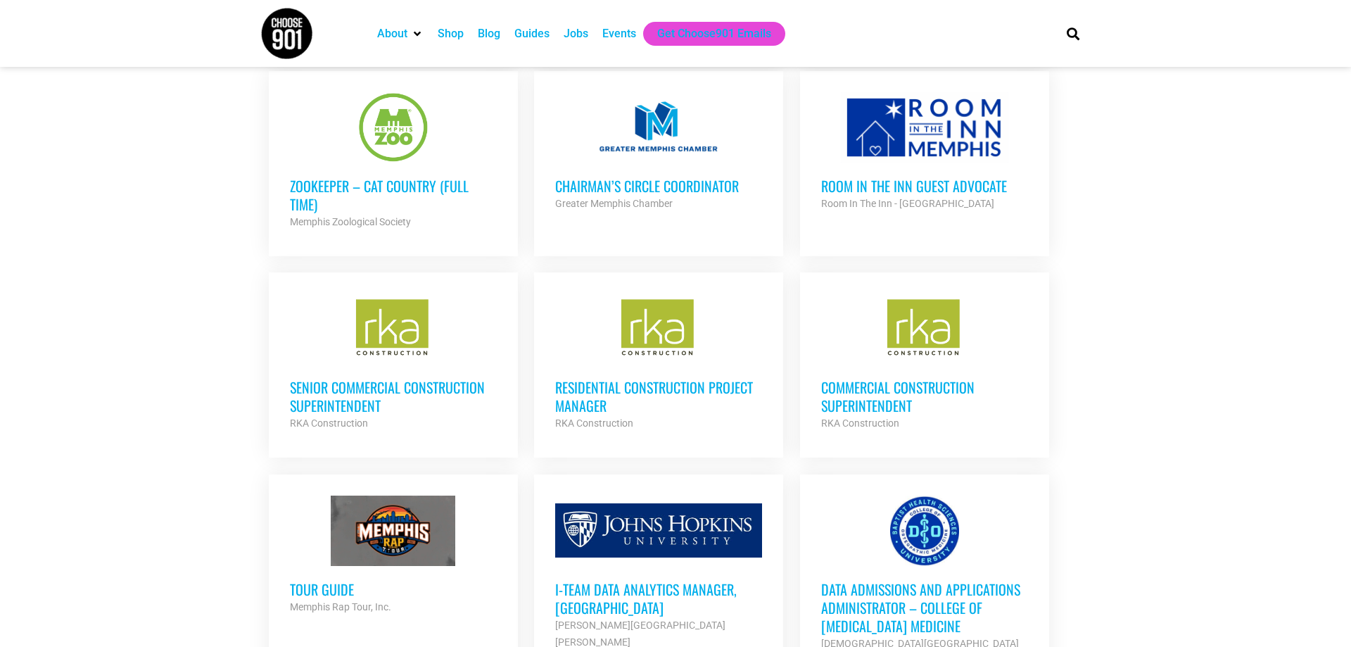
click at [635, 378] on h3 "Residential Construction Project Manager" at bounding box center [658, 396] width 207 height 37
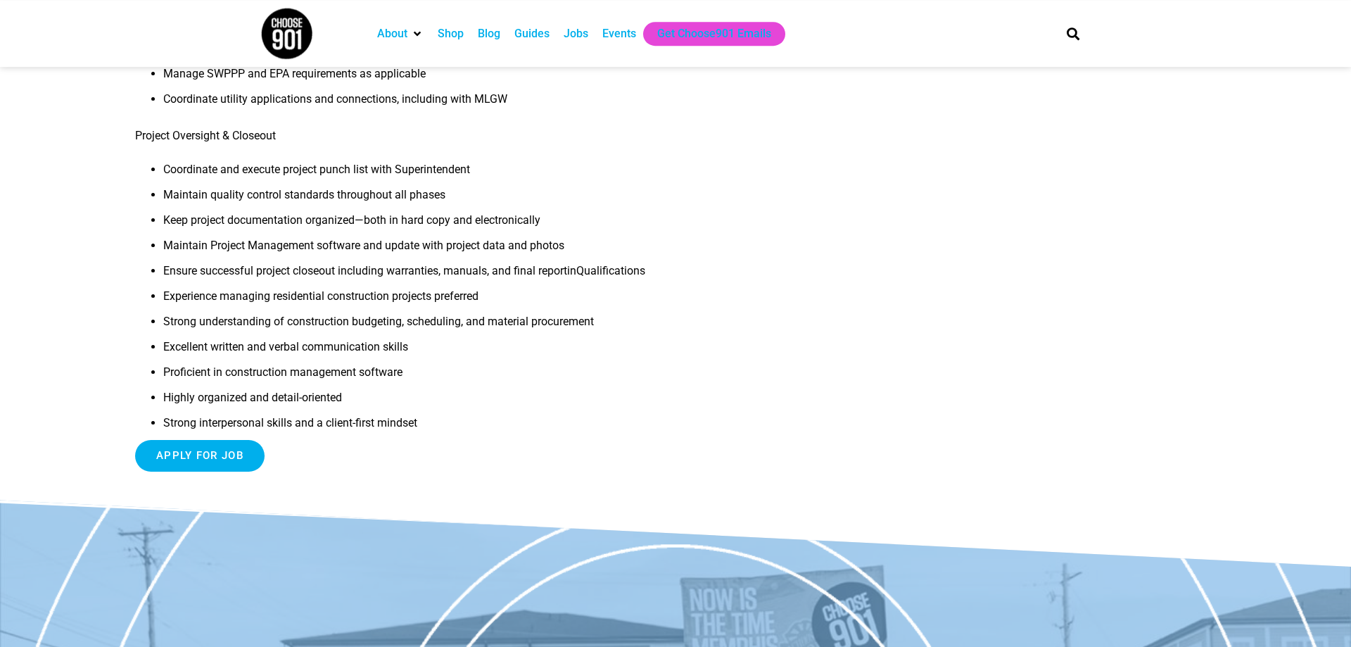
scroll to position [975, 0]
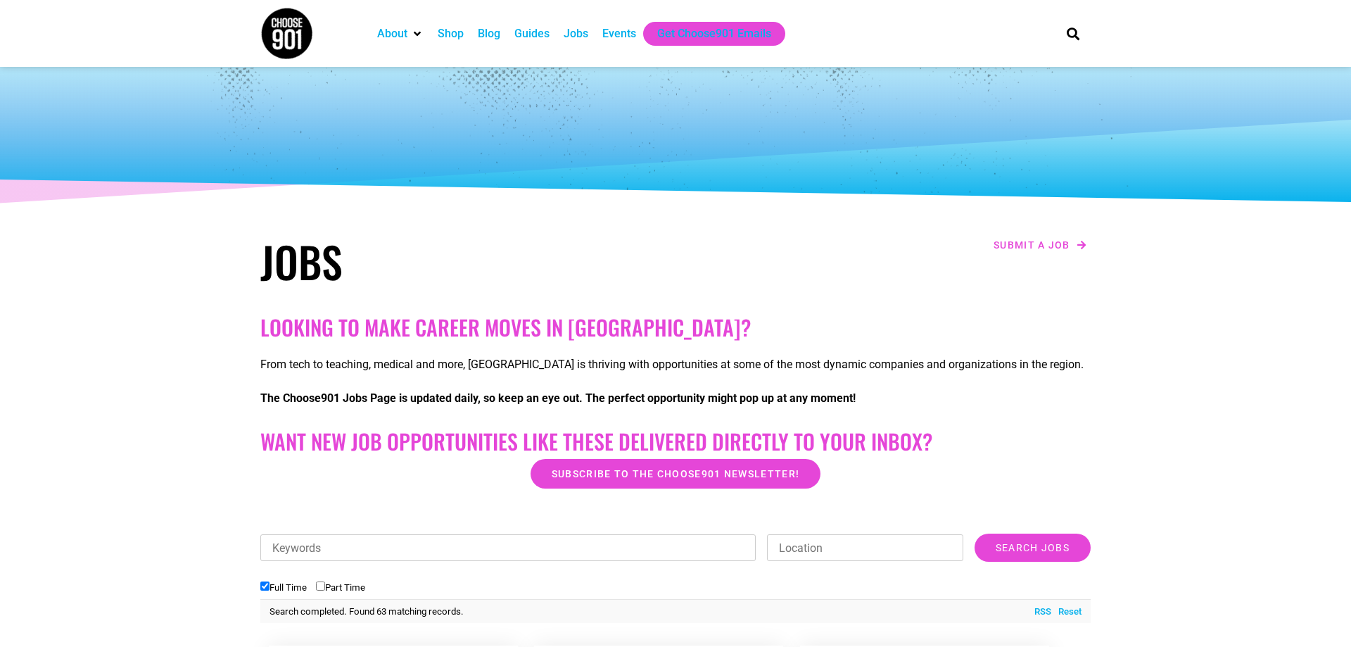
scroll to position [2827, 0]
